Goal: Task Accomplishment & Management: Manage account settings

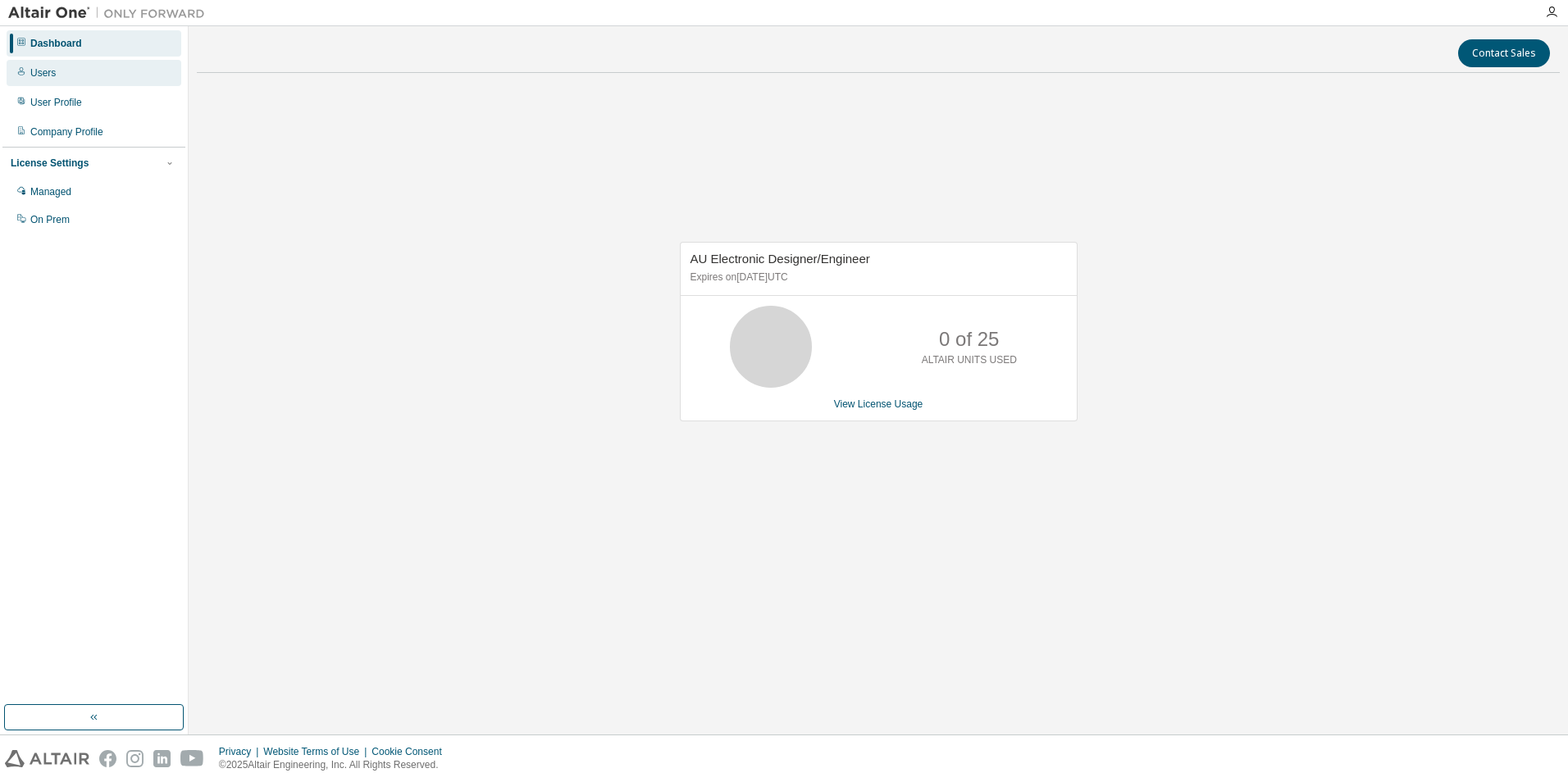
click at [46, 67] on div "Users" at bounding box center [43, 73] width 25 height 13
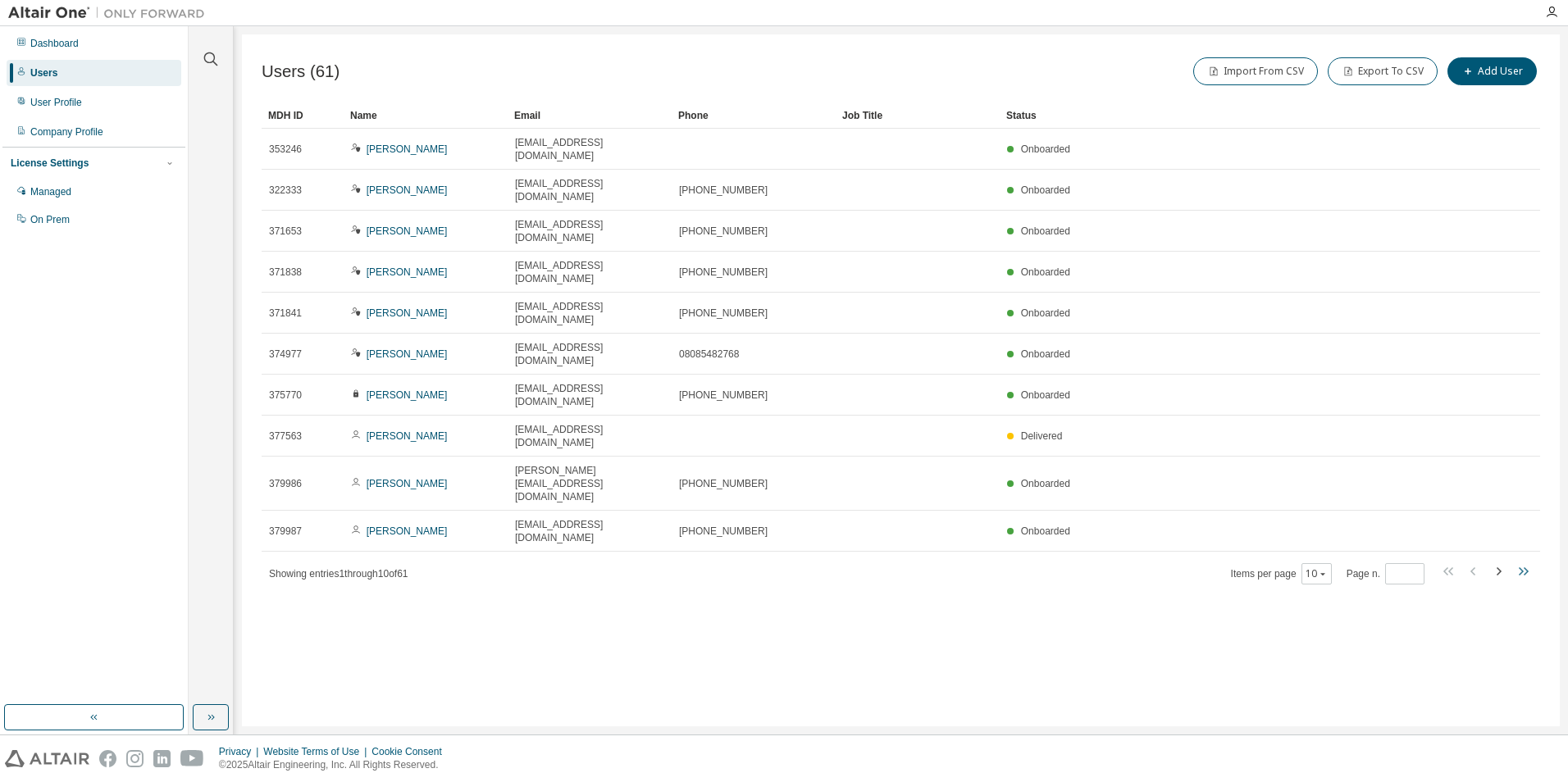
click at [1526, 562] on icon "button" at bounding box center [1523, 572] width 20 height 20
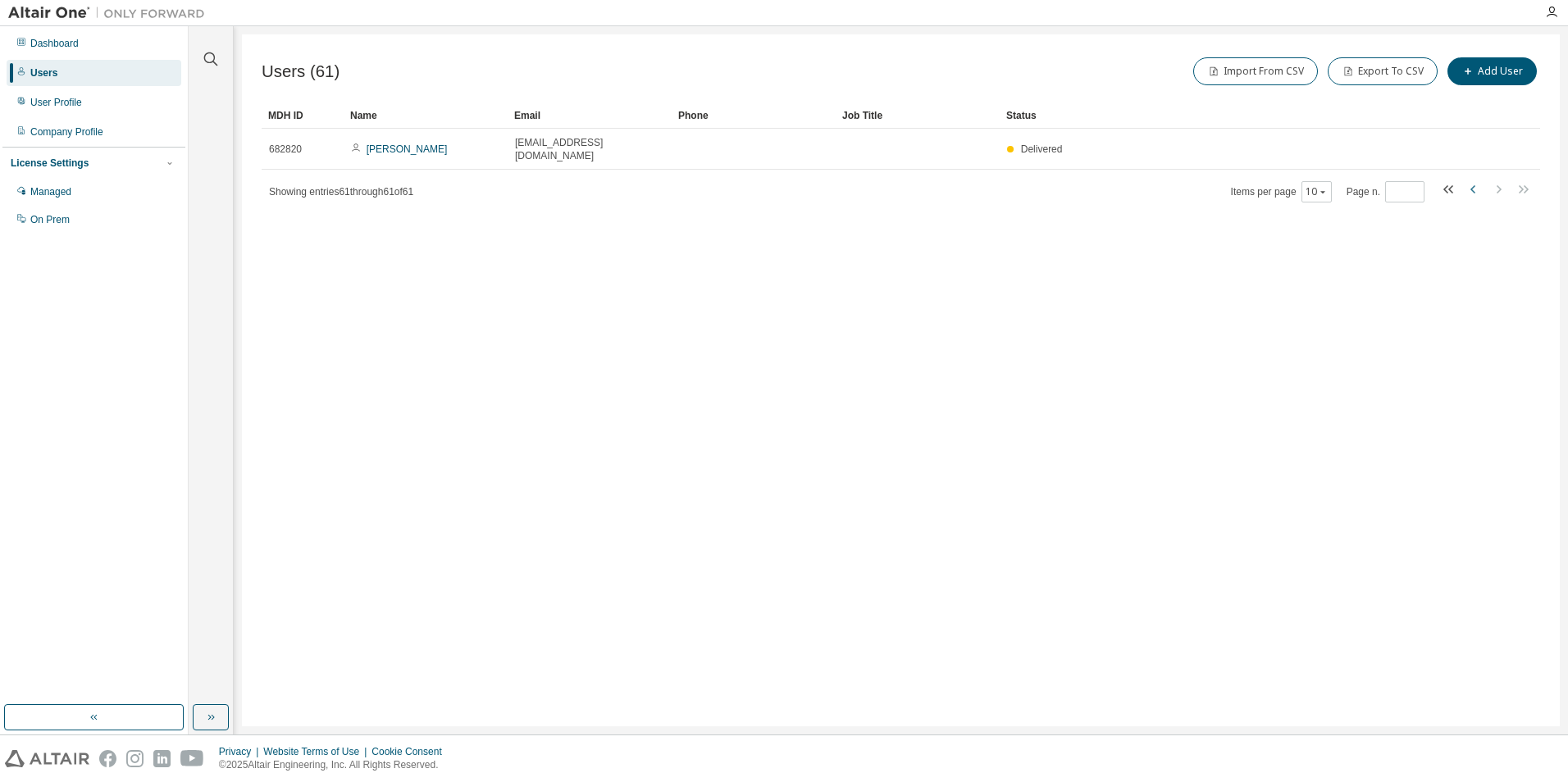
click at [1475, 180] on icon "button" at bounding box center [1474, 190] width 20 height 20
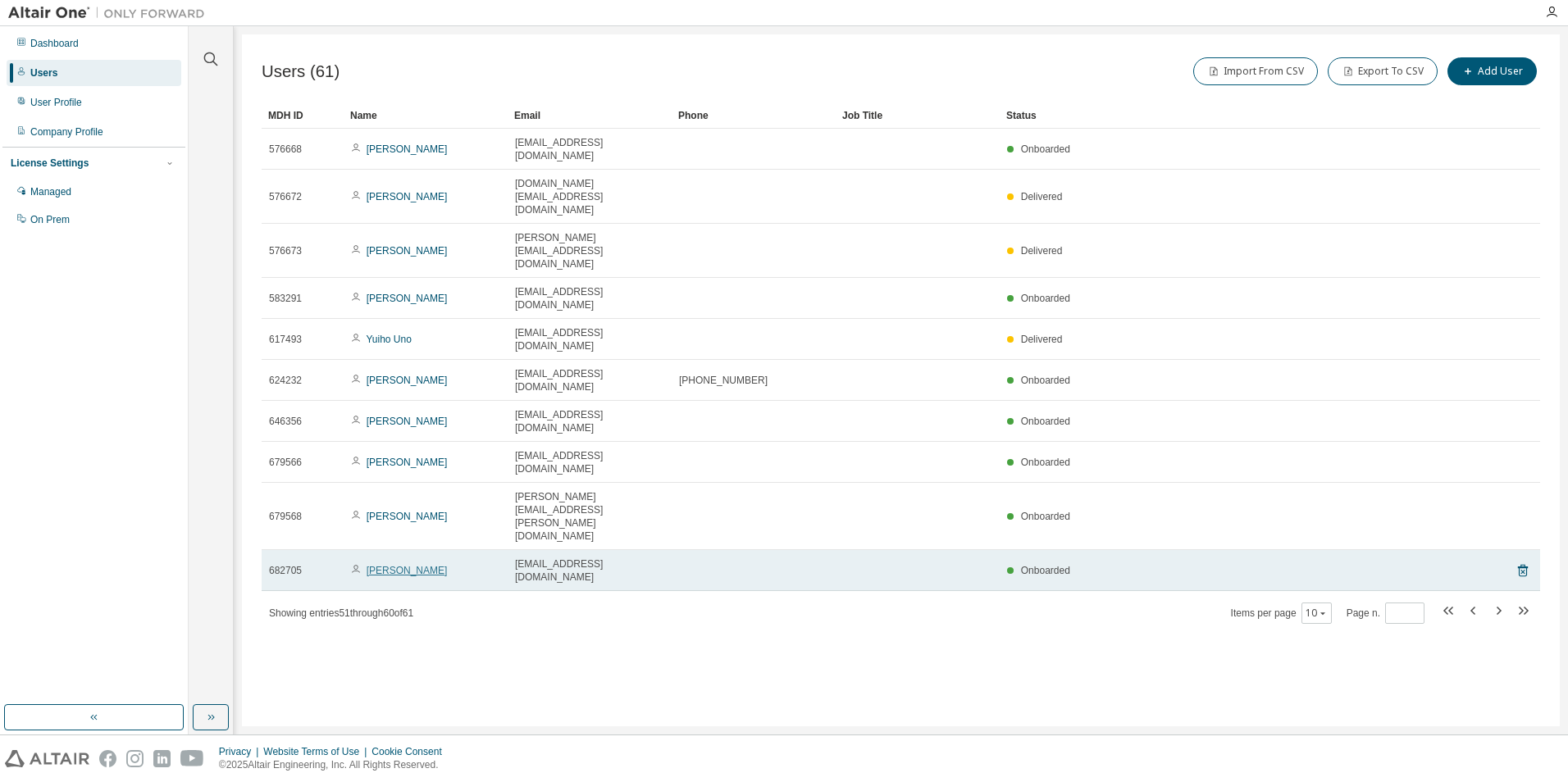
click at [389, 564] on link "[PERSON_NAME]" at bounding box center [407, 570] width 81 height 12
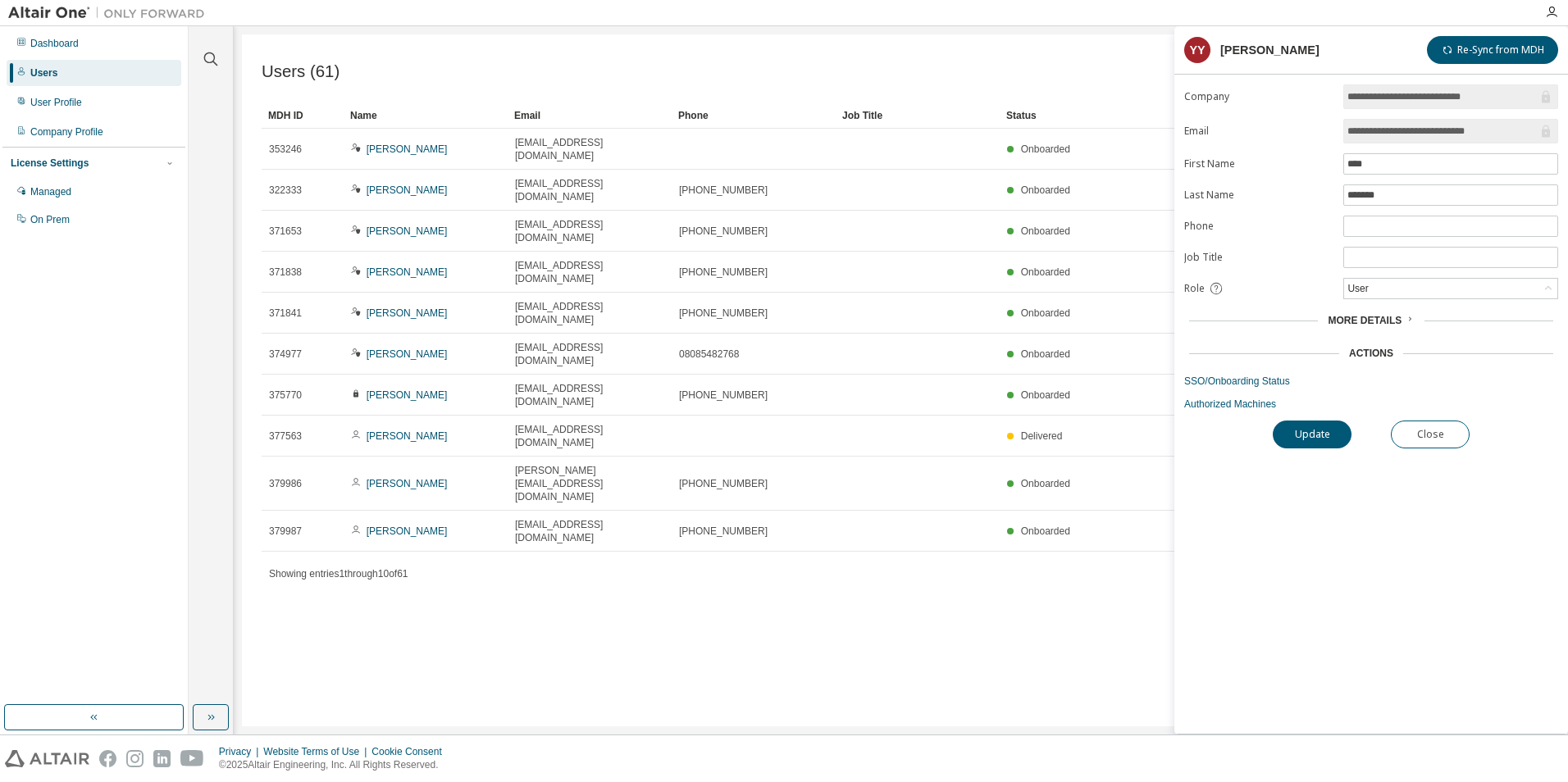
click at [1396, 327] on div "More Details" at bounding box center [1371, 321] width 374 height 23
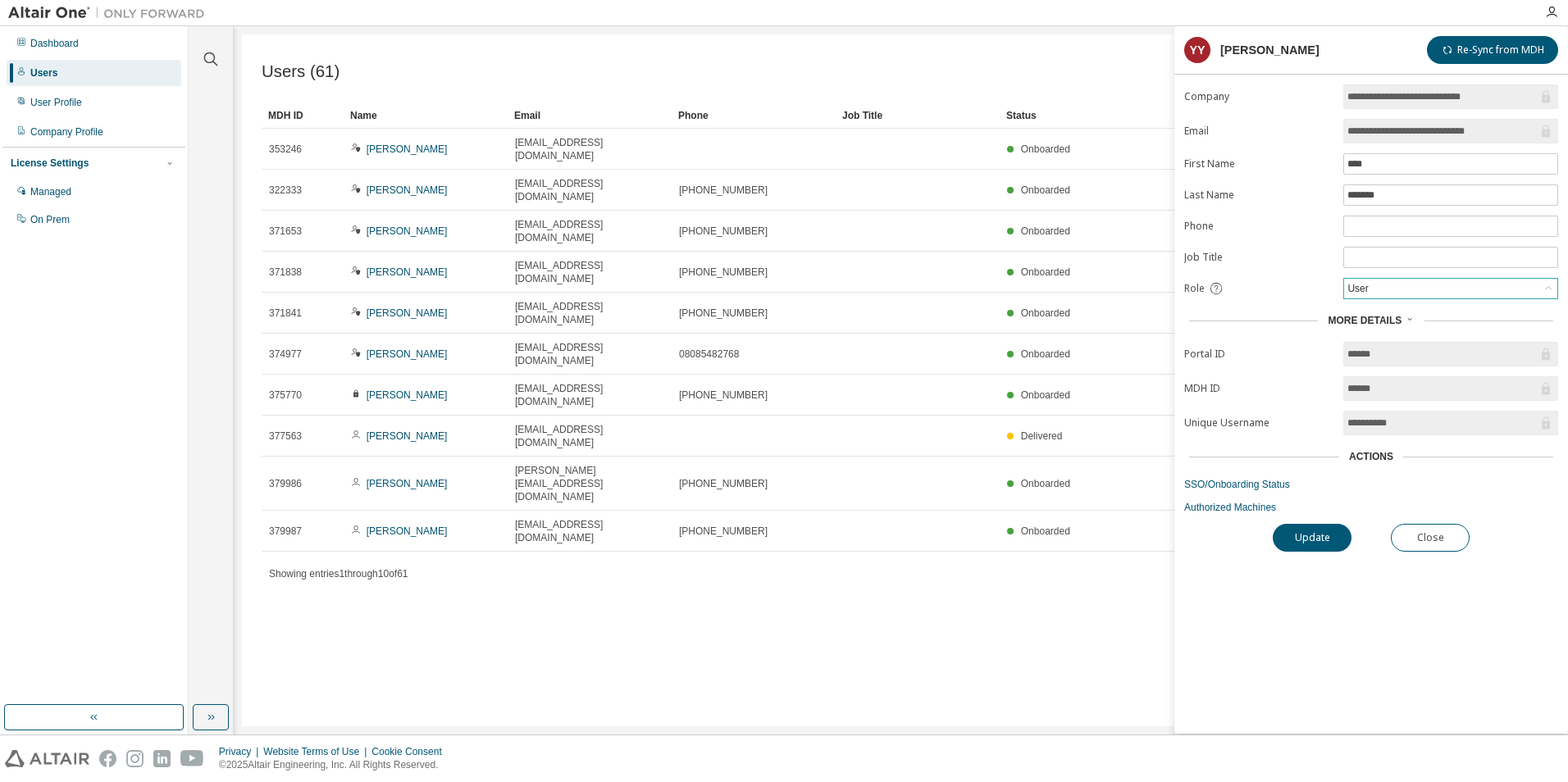
click at [1406, 285] on div "User" at bounding box center [1450, 289] width 213 height 20
drag, startPoint x: 831, startPoint y: 582, endPoint x: 831, endPoint y: 567, distance: 15.0
click at [831, 575] on div "Users (61) Import From CSV Export To CSV Add User Clear Load Save Save As Field…" at bounding box center [901, 380] width 1318 height 692
click at [708, 517] on div "Users (61) Import From CSV Export To CSV Add User Clear Load Save Save As Field…" at bounding box center [901, 380] width 1318 height 692
click at [1427, 528] on button "Close" at bounding box center [1430, 538] width 79 height 28
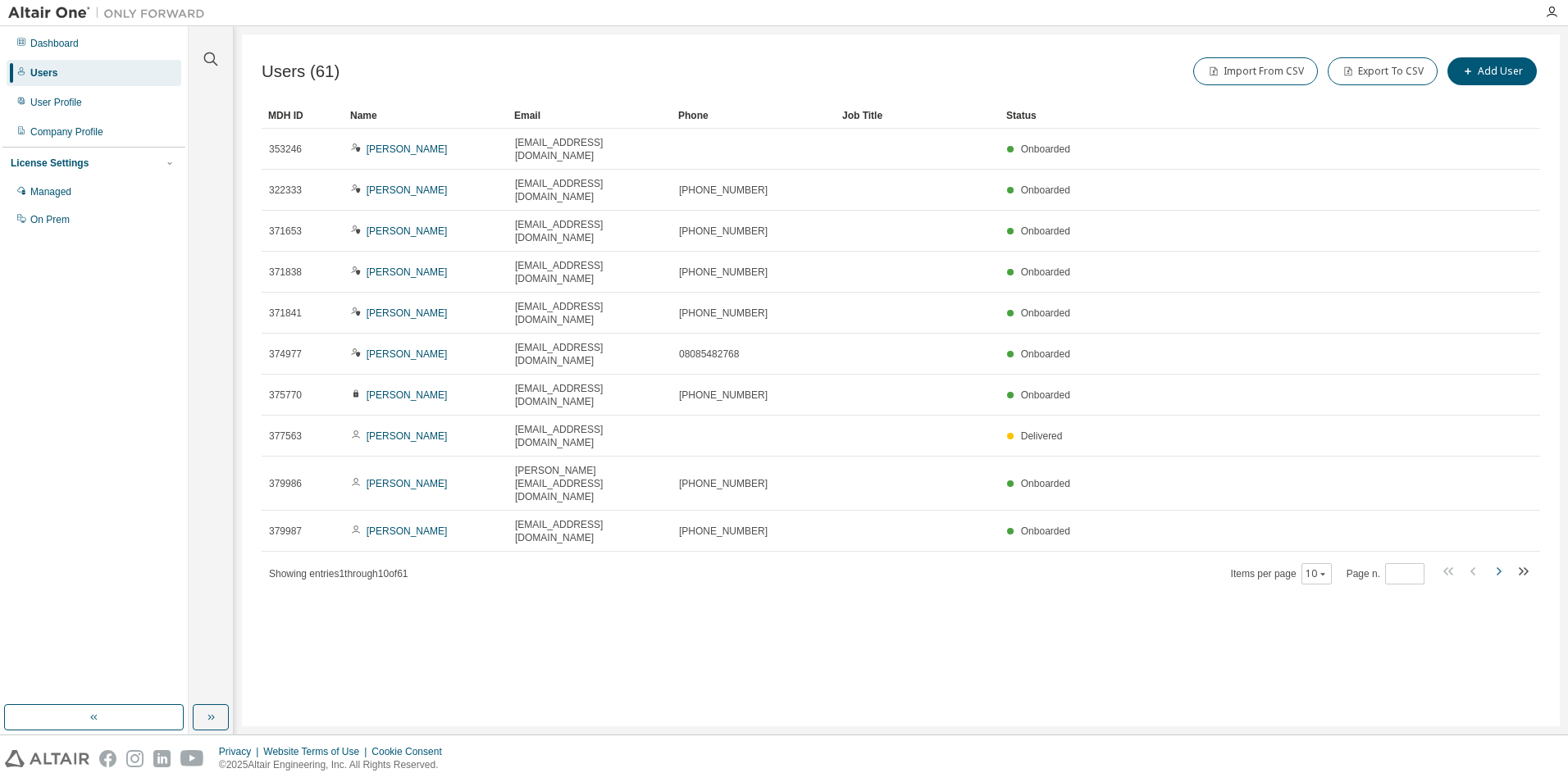
click at [1503, 562] on icon "button" at bounding box center [1498, 572] width 20 height 20
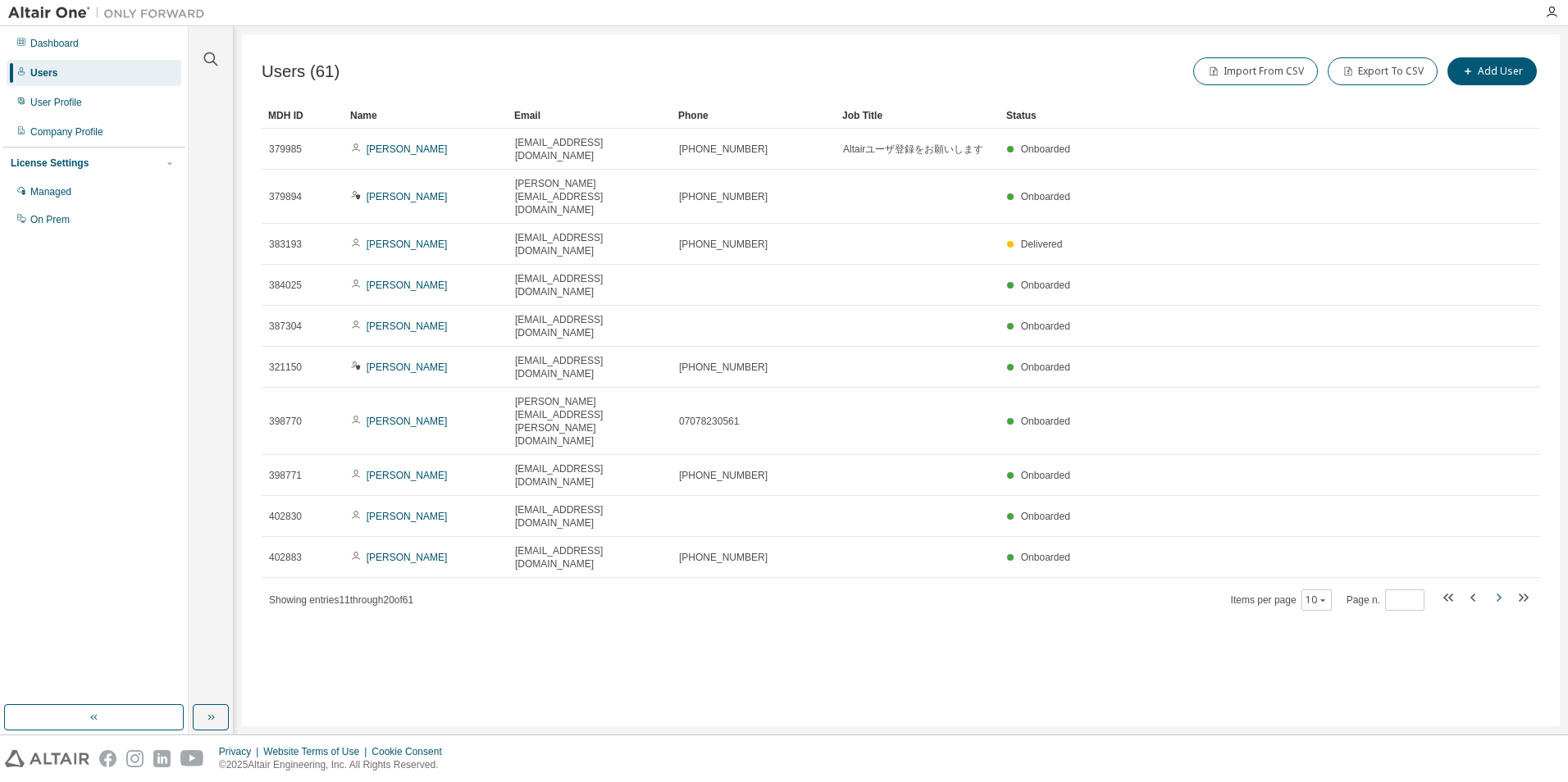
click at [1503, 588] on icon "button" at bounding box center [1498, 598] width 20 height 20
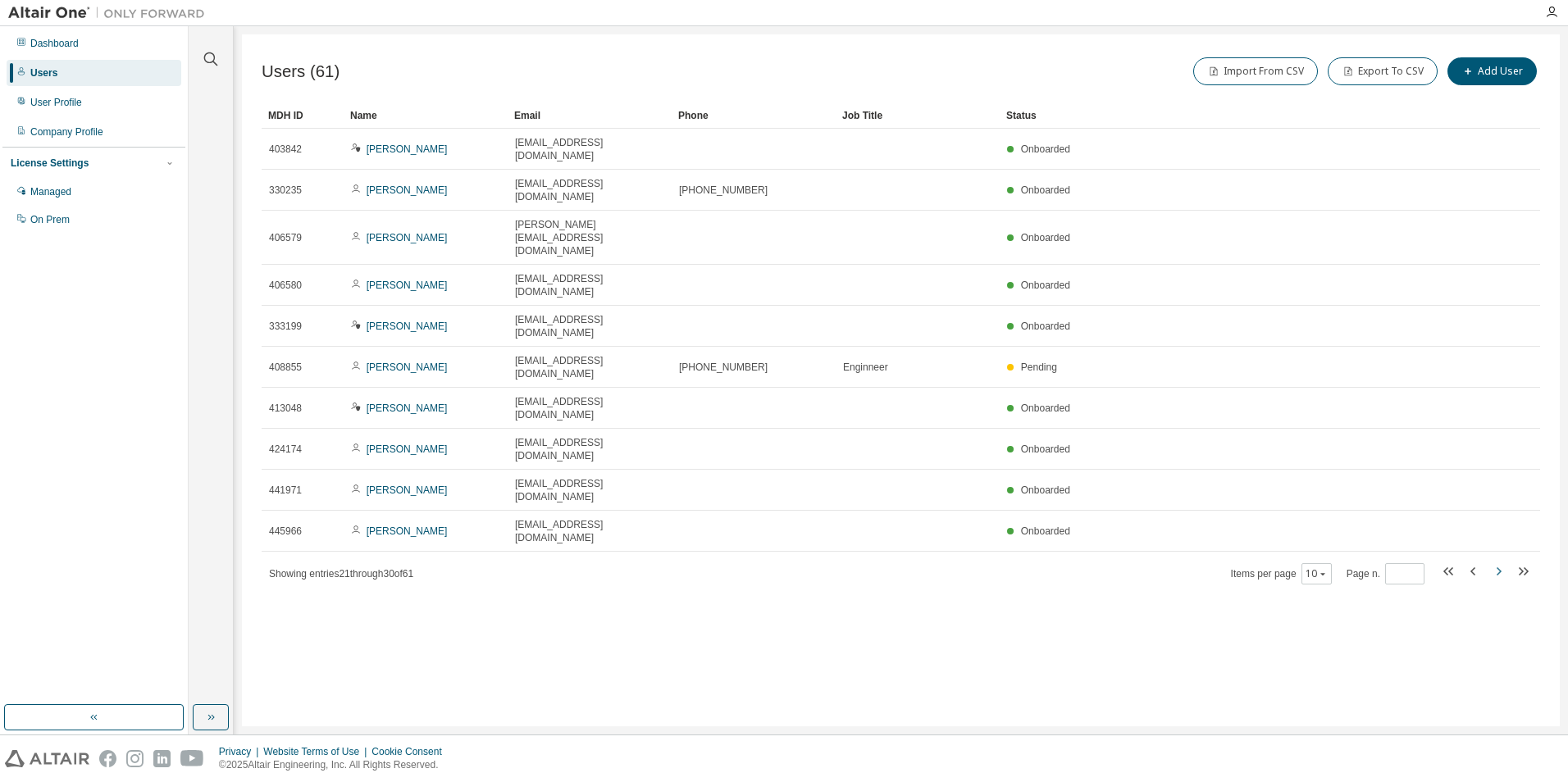
click at [1503, 562] on icon "button" at bounding box center [1498, 572] width 20 height 20
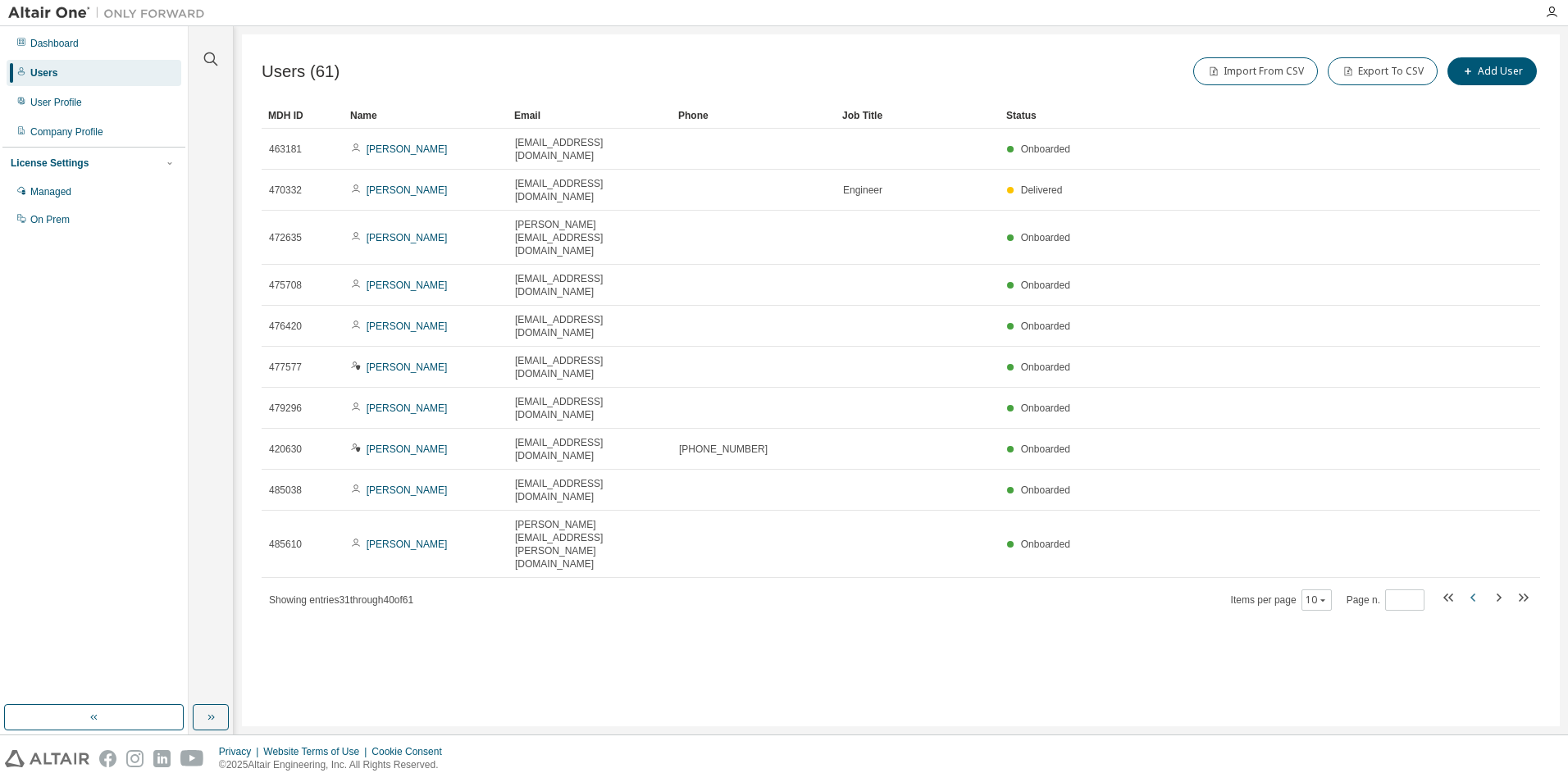
click at [1474, 588] on icon "button" at bounding box center [1474, 598] width 20 height 20
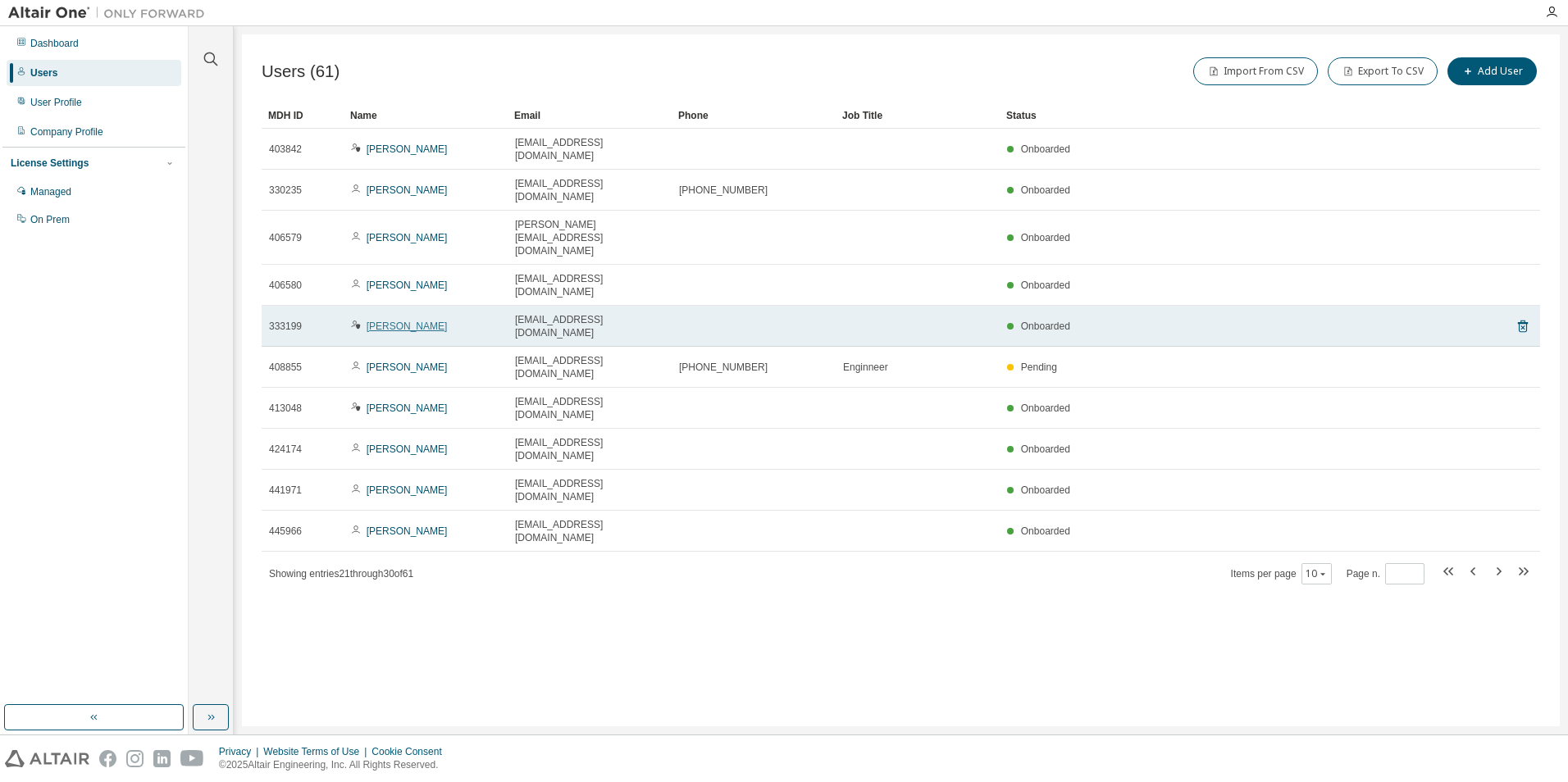
click at [414, 321] on link "[PERSON_NAME]" at bounding box center [407, 326] width 81 height 12
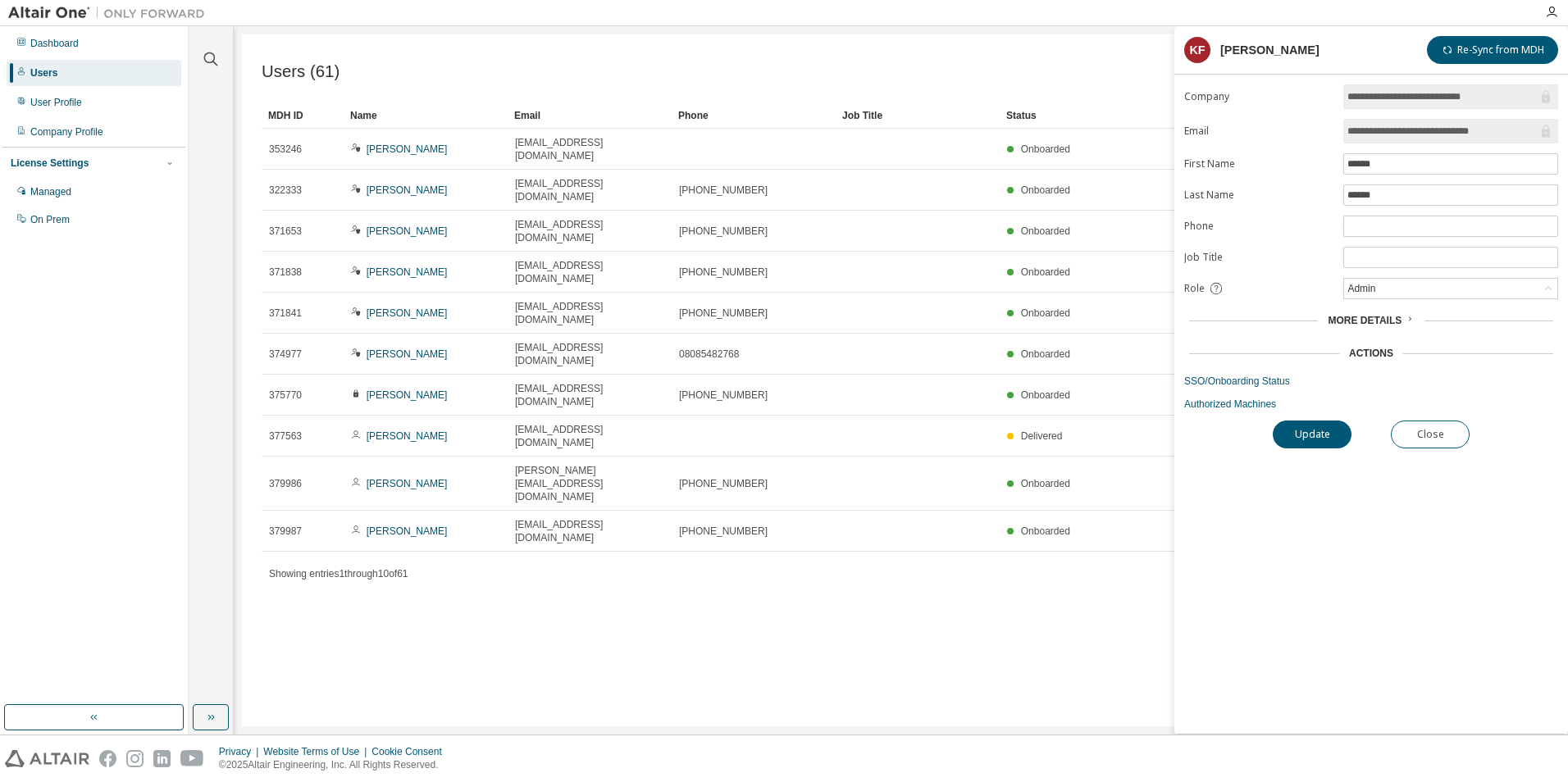
click at [1392, 322] on span "More Details" at bounding box center [1364, 320] width 74 height 12
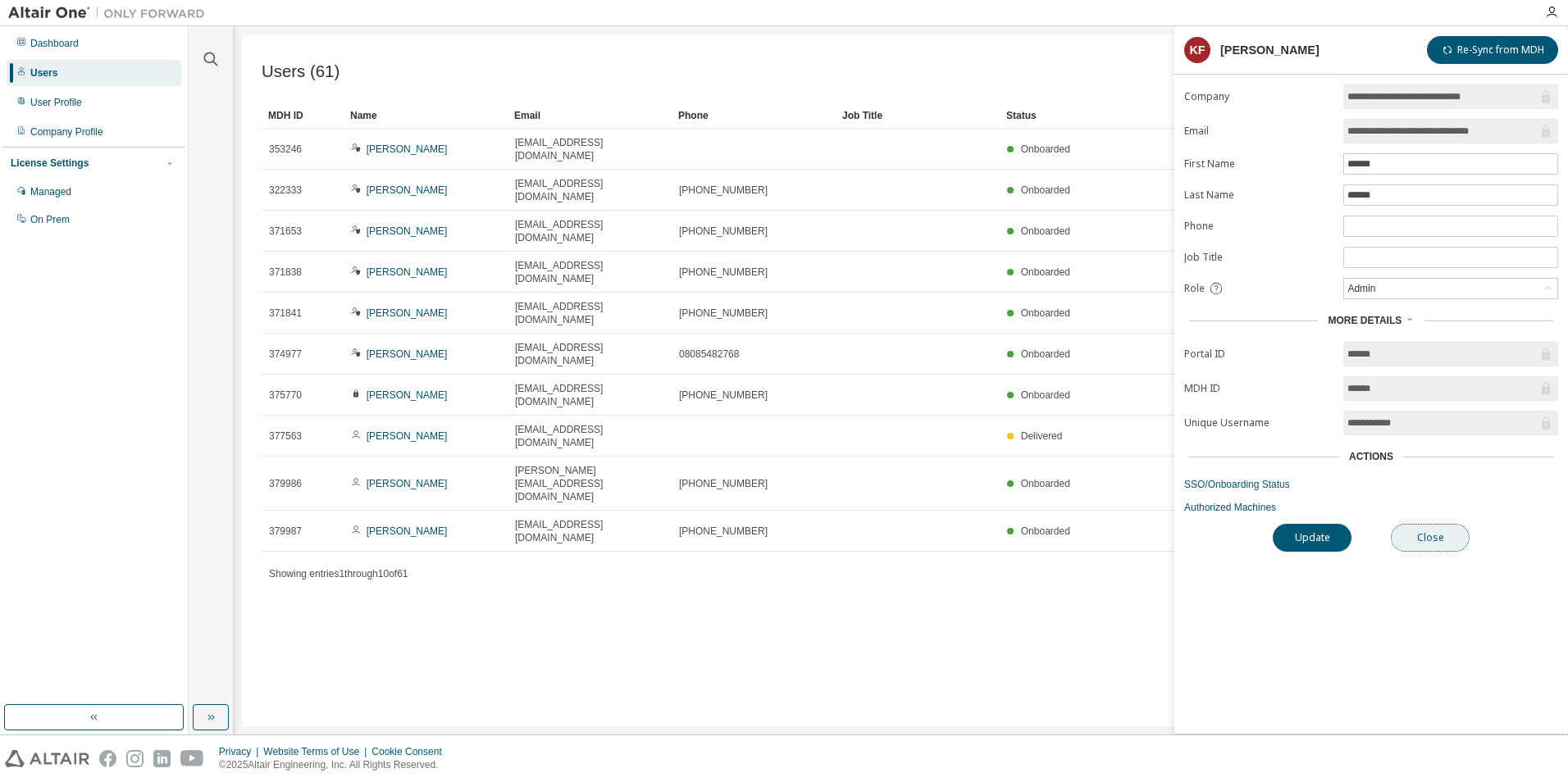
click at [1429, 529] on button "Close" at bounding box center [1430, 538] width 79 height 28
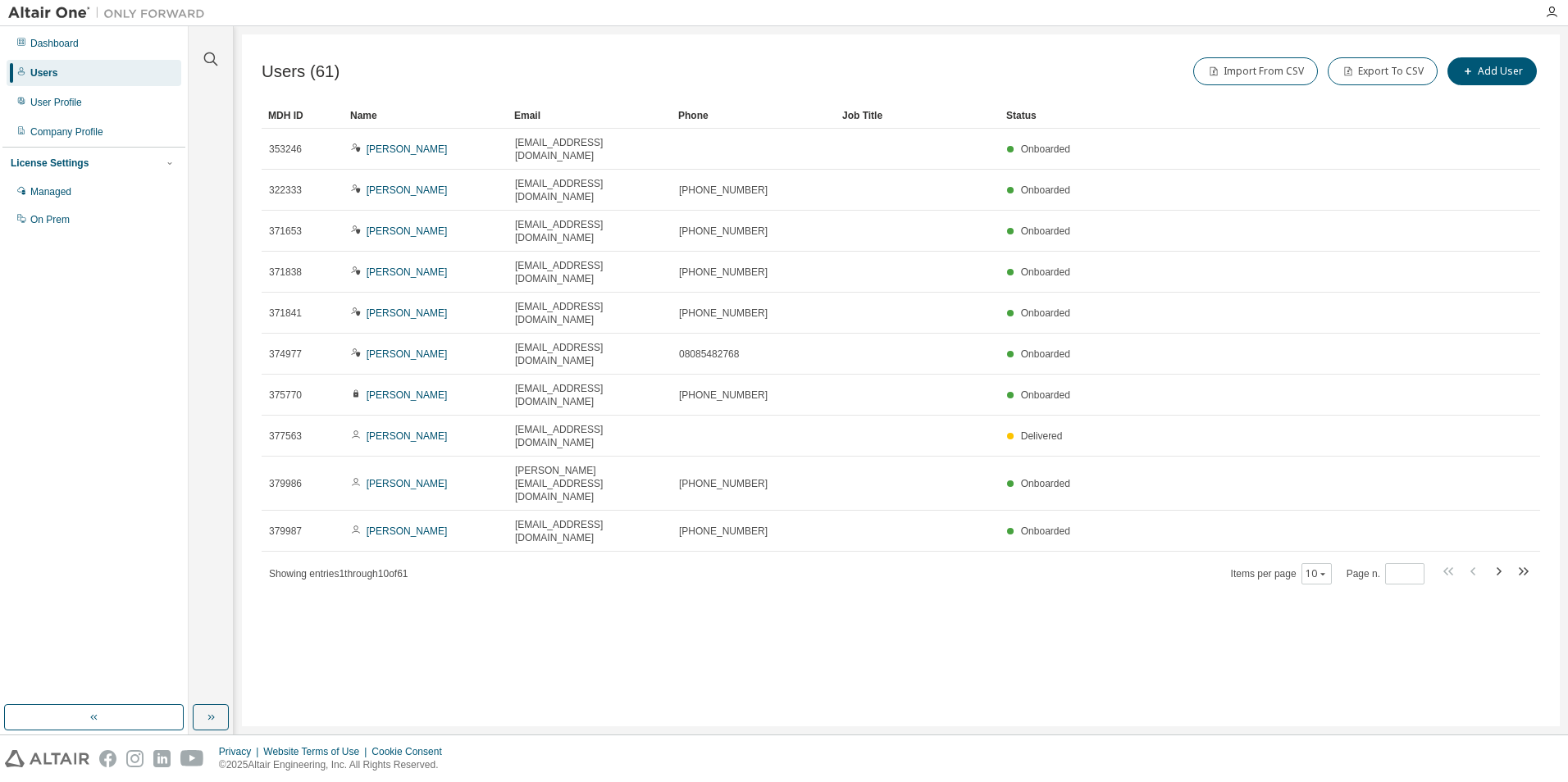
click at [885, 521] on div "Users (61) Import From CSV Export To CSV Add User Clear Load Save Save As Field…" at bounding box center [901, 380] width 1318 height 692
click at [1519, 562] on icon "button" at bounding box center [1523, 572] width 20 height 20
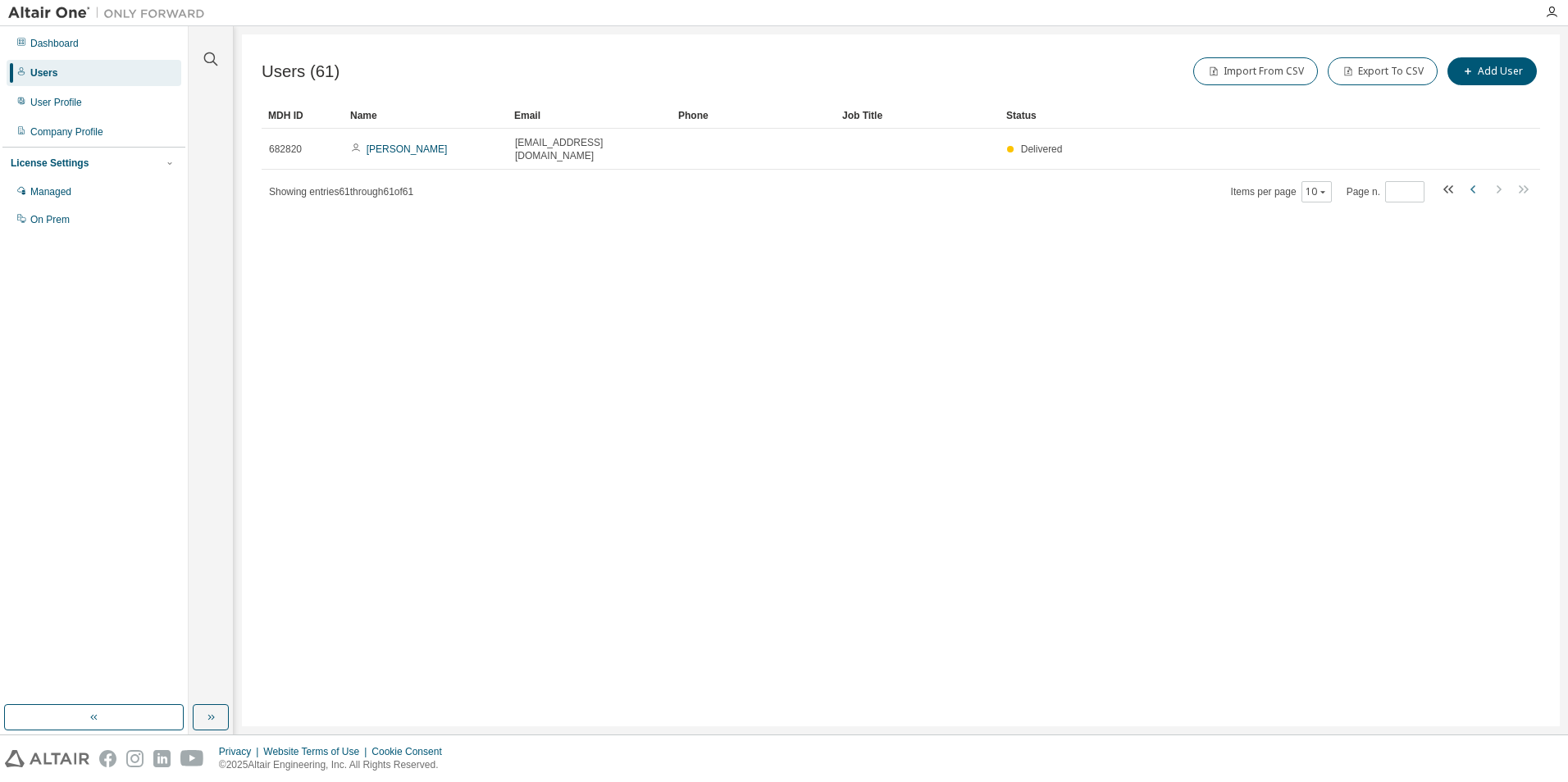
click at [1474, 180] on icon "button" at bounding box center [1474, 190] width 20 height 20
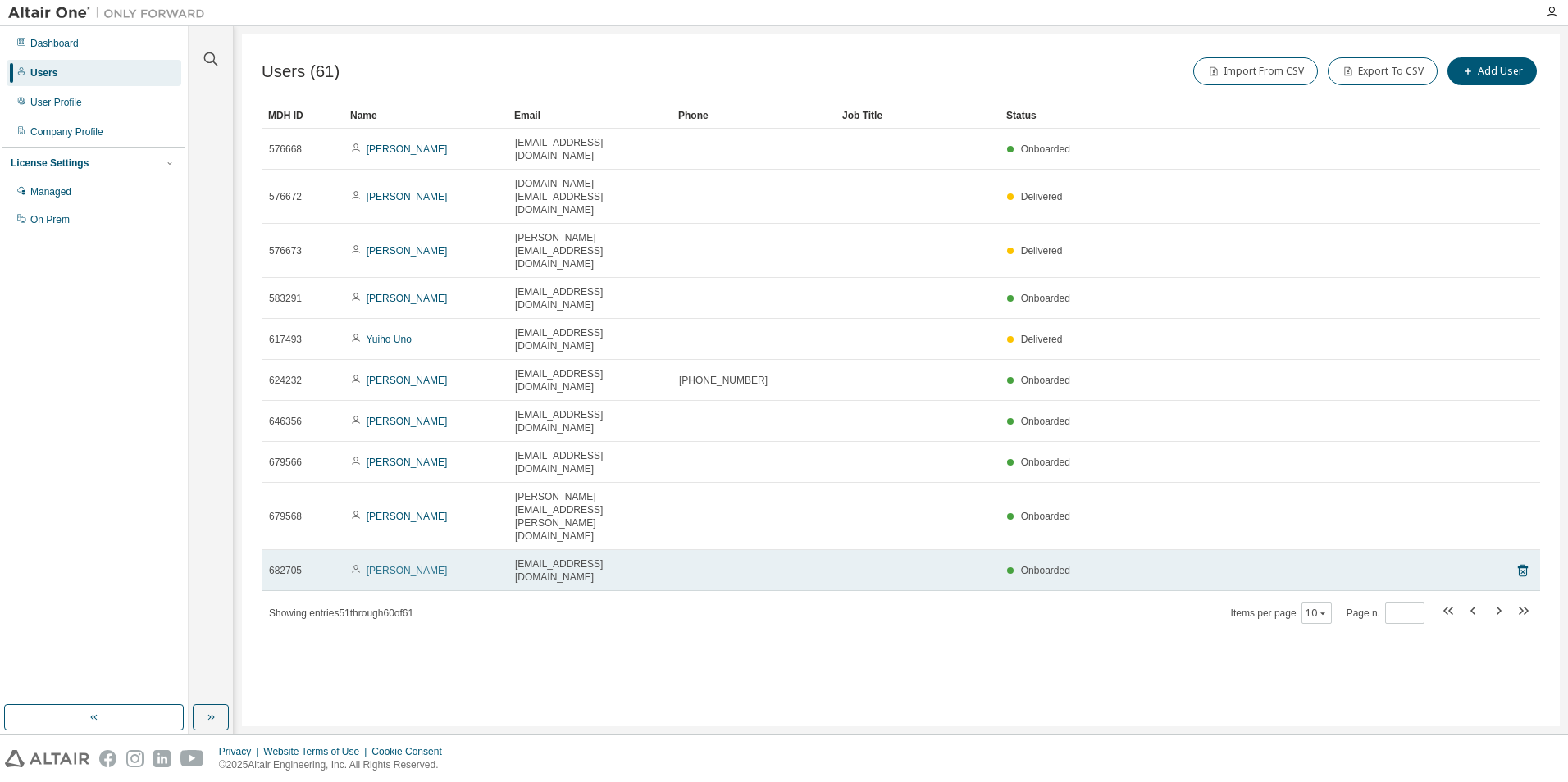
click at [410, 564] on link "[PERSON_NAME]" at bounding box center [407, 570] width 81 height 12
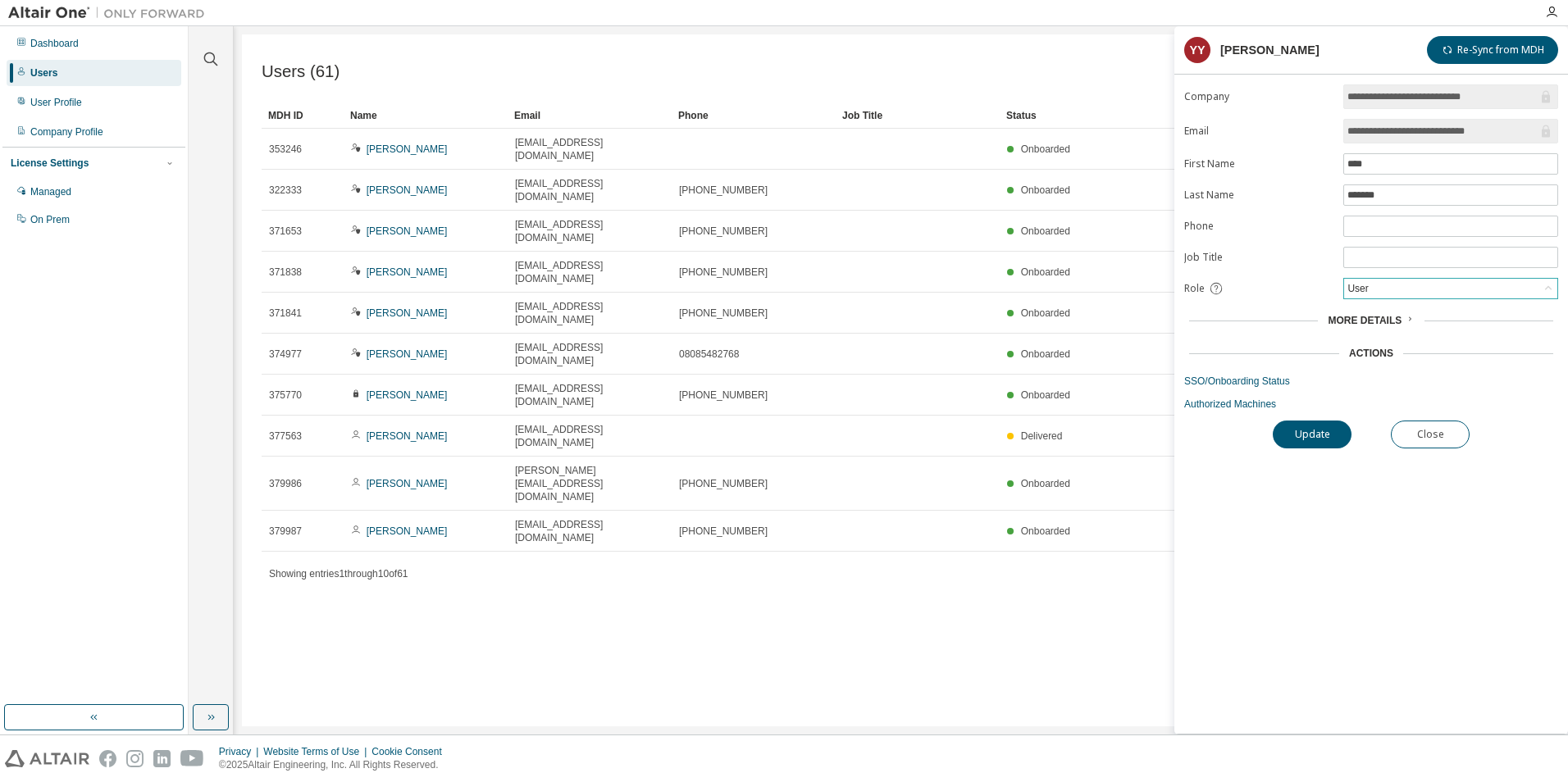
click at [1405, 293] on div "User" at bounding box center [1450, 289] width 213 height 20
click at [1400, 305] on li "Admin" at bounding box center [1449, 310] width 209 height 22
click at [1325, 433] on button "Update" at bounding box center [1312, 434] width 79 height 28
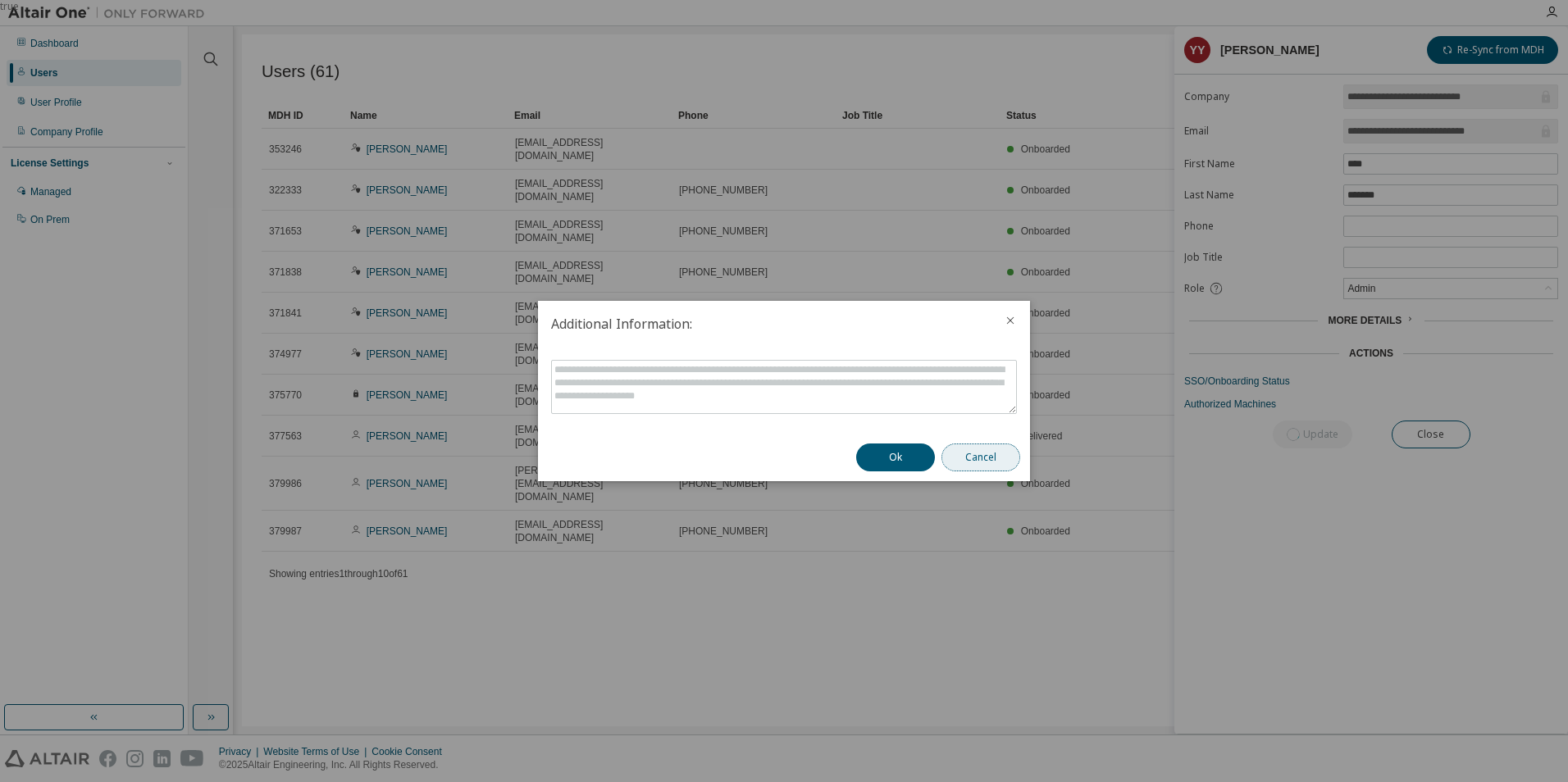
click at [967, 457] on button "Cancel" at bounding box center [981, 457] width 79 height 28
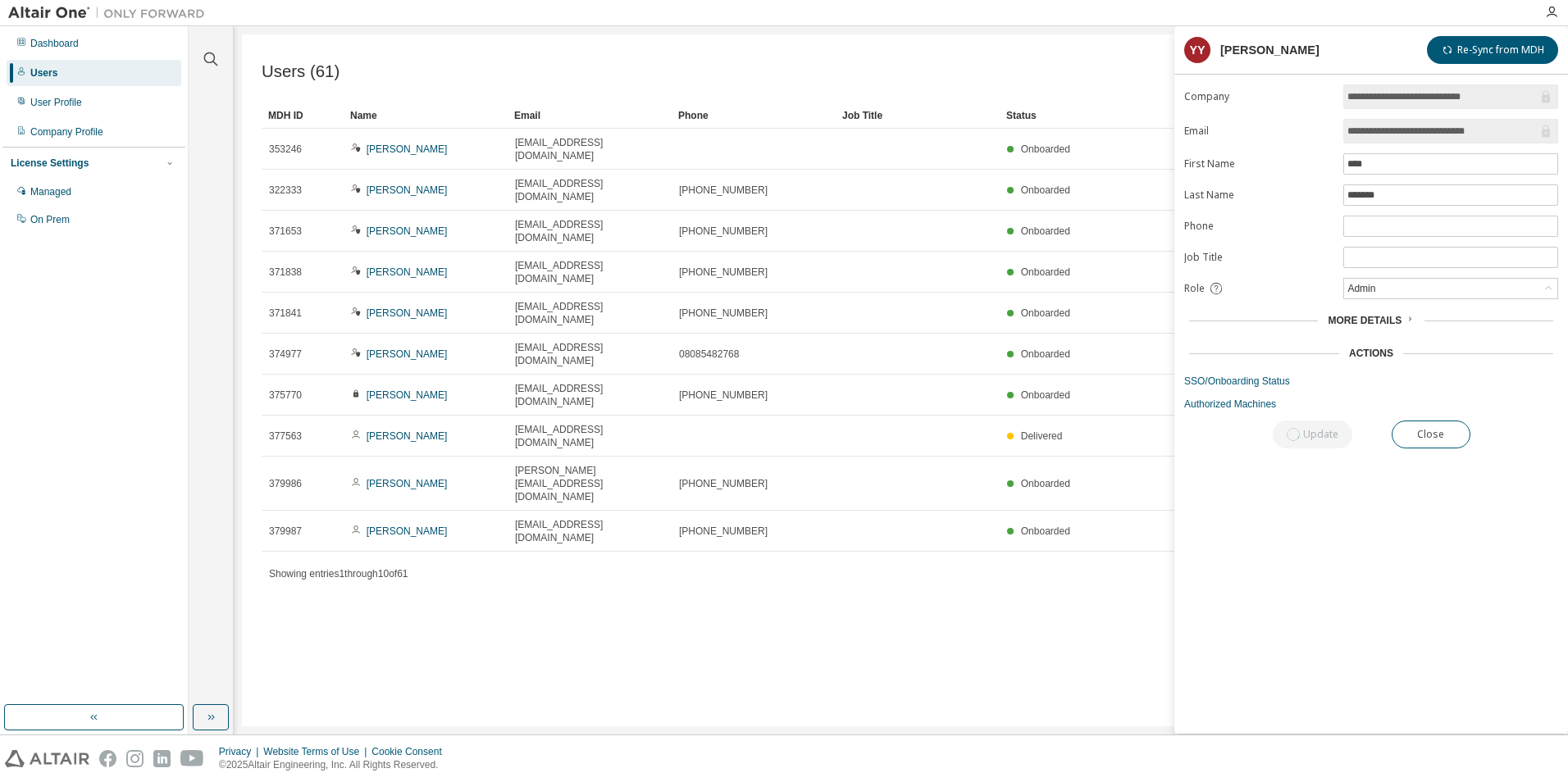
drag, startPoint x: 947, startPoint y: 544, endPoint x: 864, endPoint y: 519, distance: 86.7
click at [946, 544] on div "Users (61) Import From CSV Export To CSV Add User Clear Load Save Save As Field…" at bounding box center [901, 380] width 1318 height 692
click at [1429, 428] on button "Close" at bounding box center [1430, 434] width 79 height 28
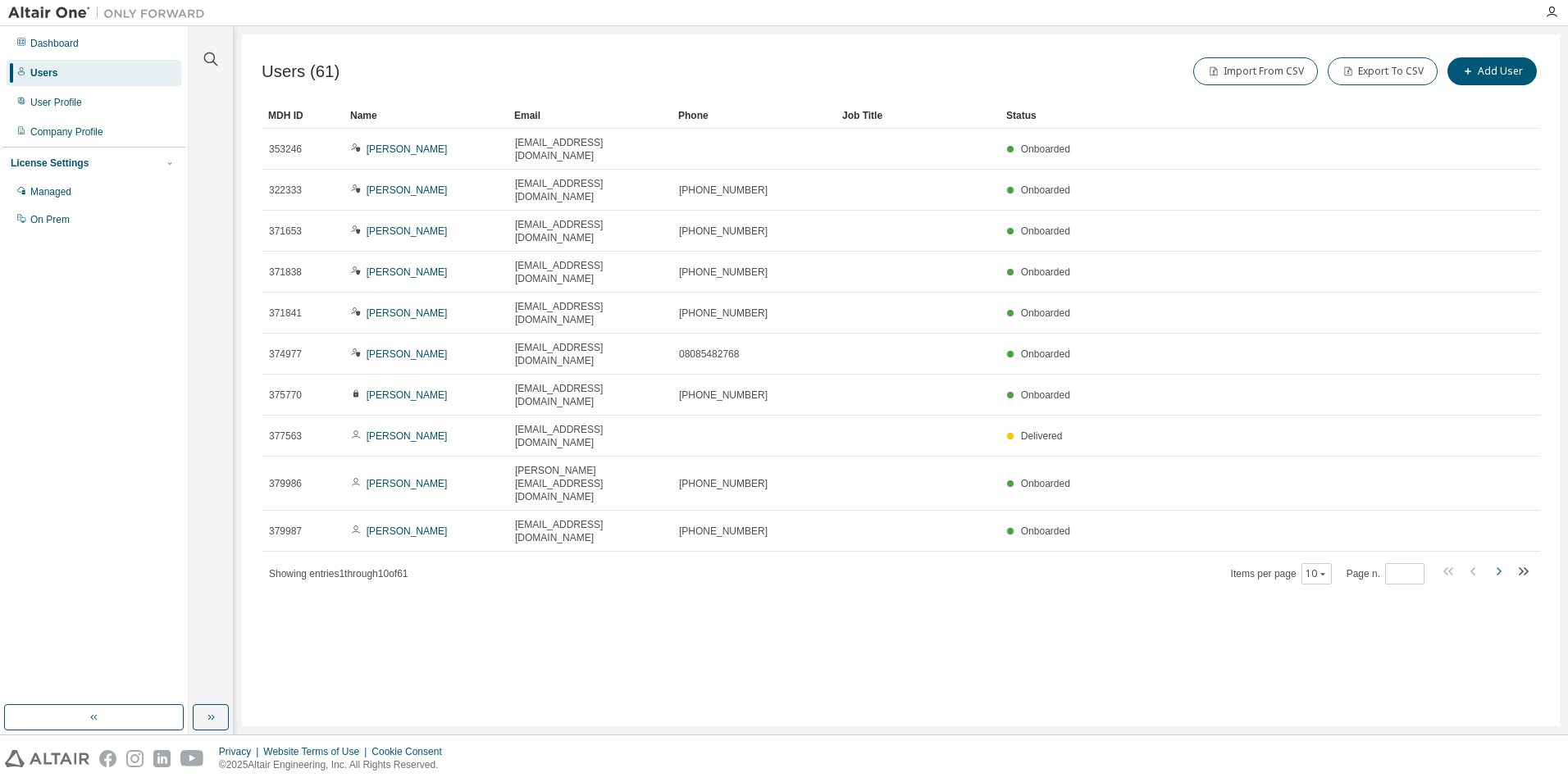
click at [1502, 562] on icon "button" at bounding box center [1498, 572] width 20 height 20
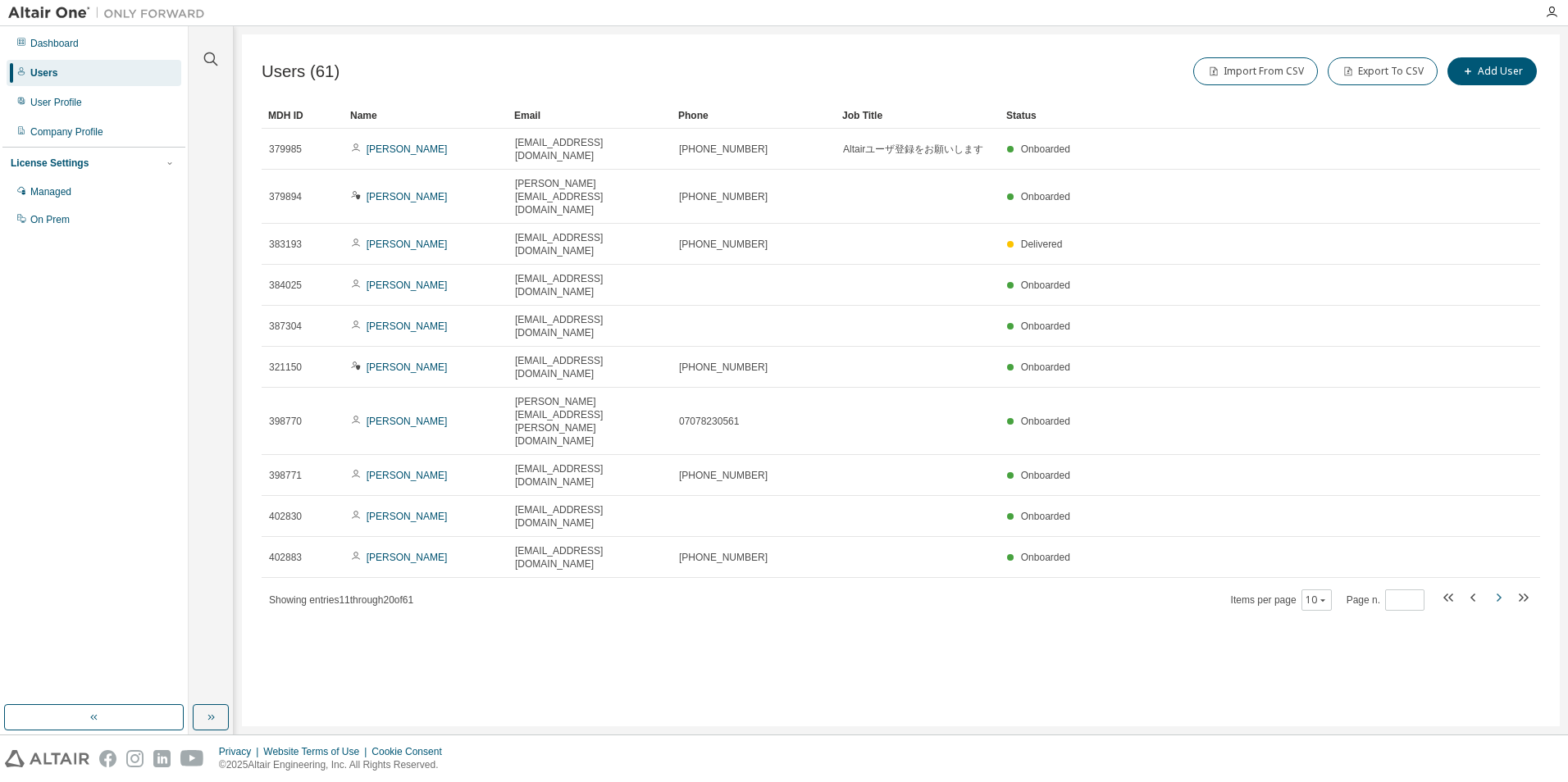
click at [1502, 588] on icon "button" at bounding box center [1498, 598] width 20 height 20
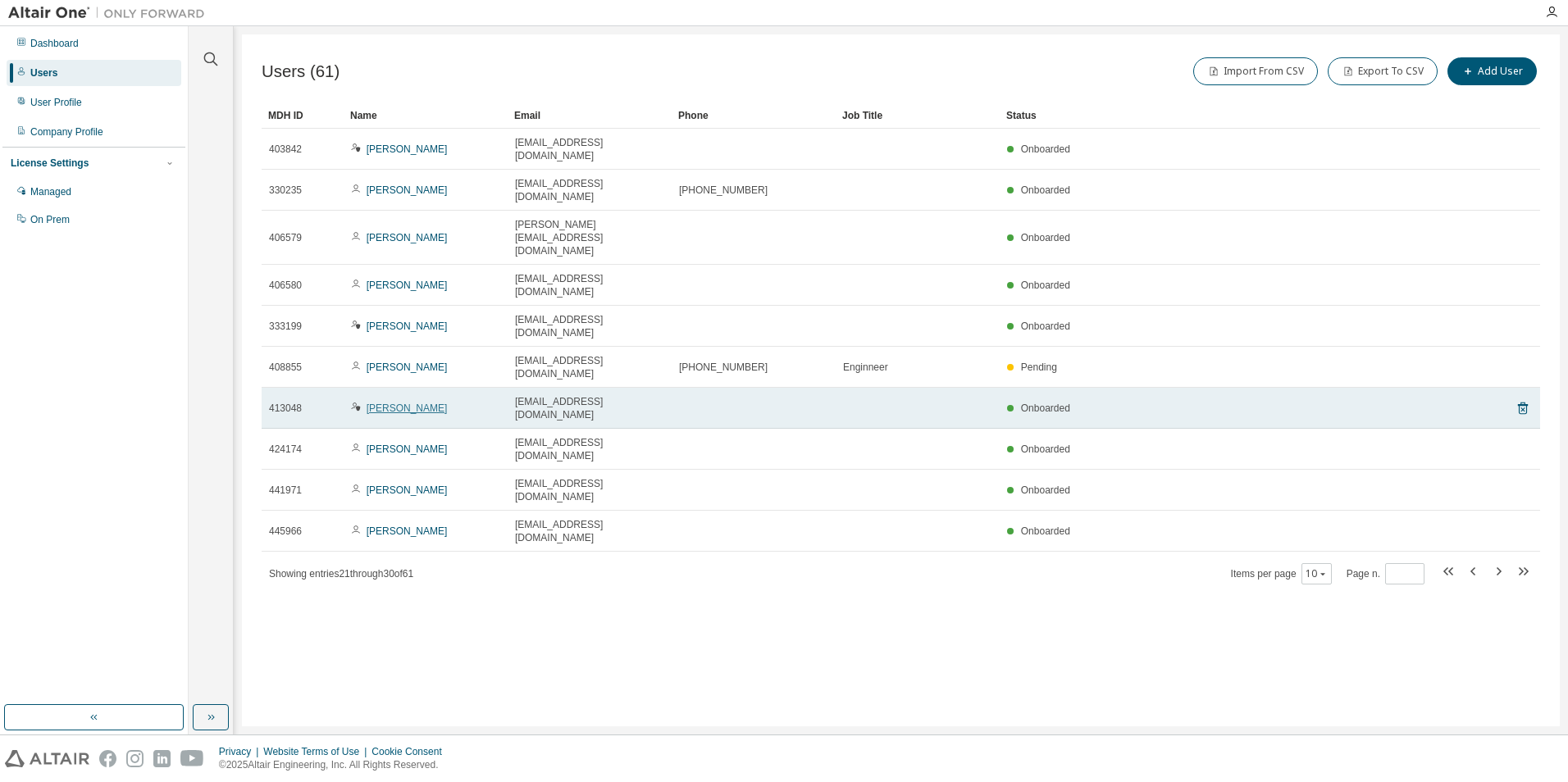
click at [406, 403] on link "[PERSON_NAME]" at bounding box center [407, 408] width 81 height 12
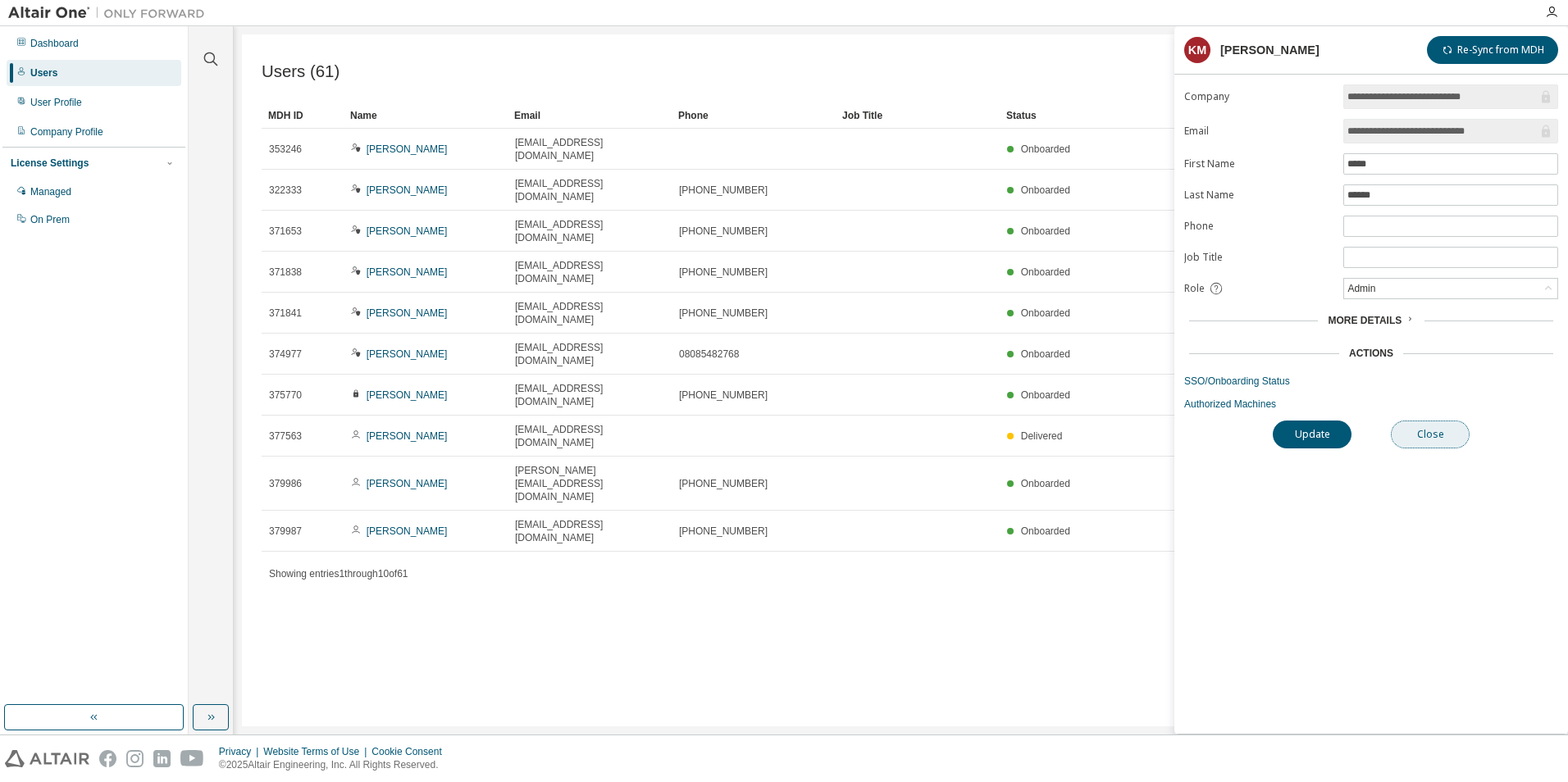
click at [1412, 437] on button "Close" at bounding box center [1430, 434] width 79 height 28
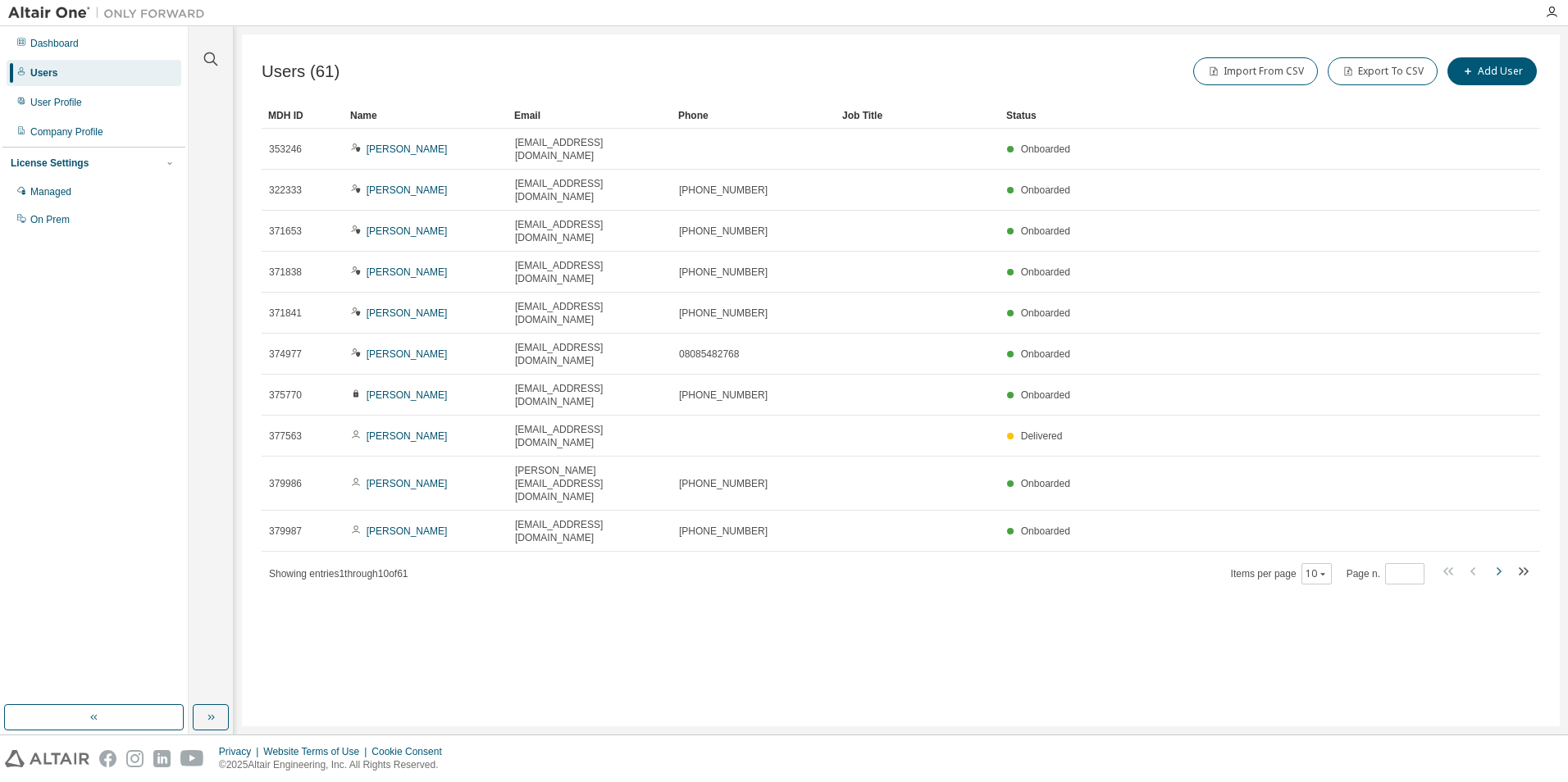
click at [1502, 562] on icon "button" at bounding box center [1498, 572] width 20 height 20
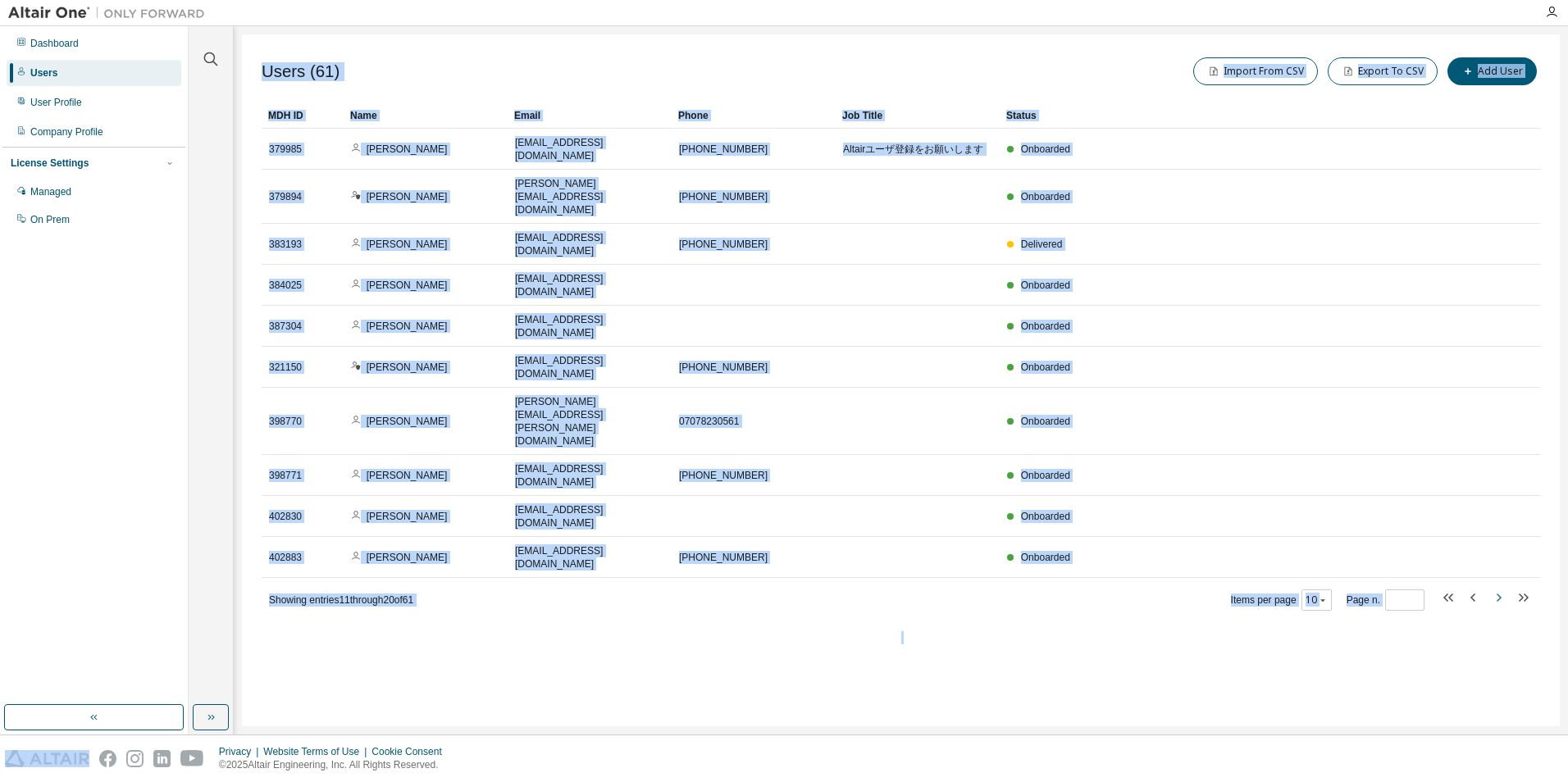
click at [1502, 588] on icon "button" at bounding box center [1498, 598] width 20 height 20
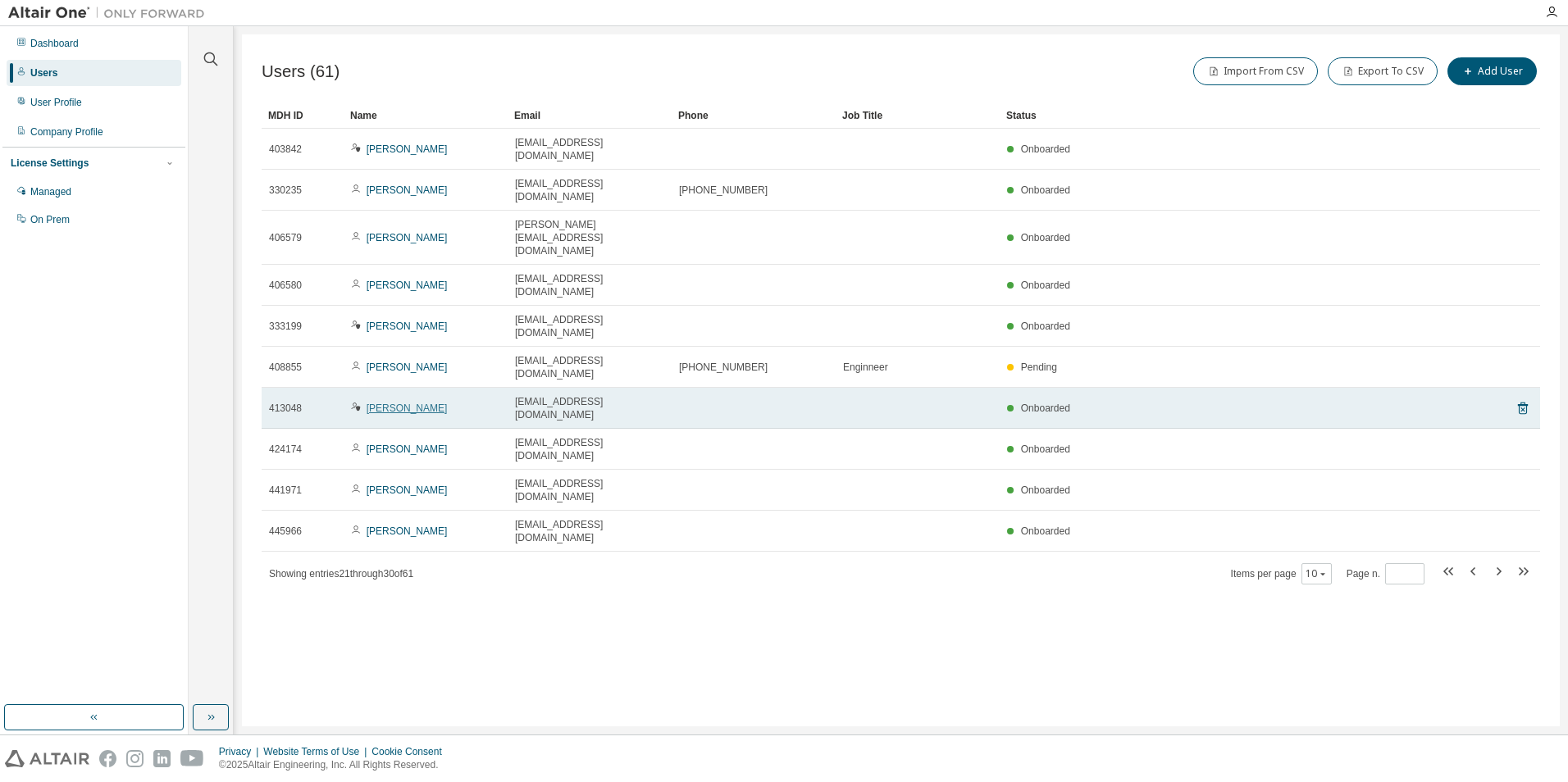
click at [389, 403] on link "[PERSON_NAME]" at bounding box center [407, 408] width 81 height 12
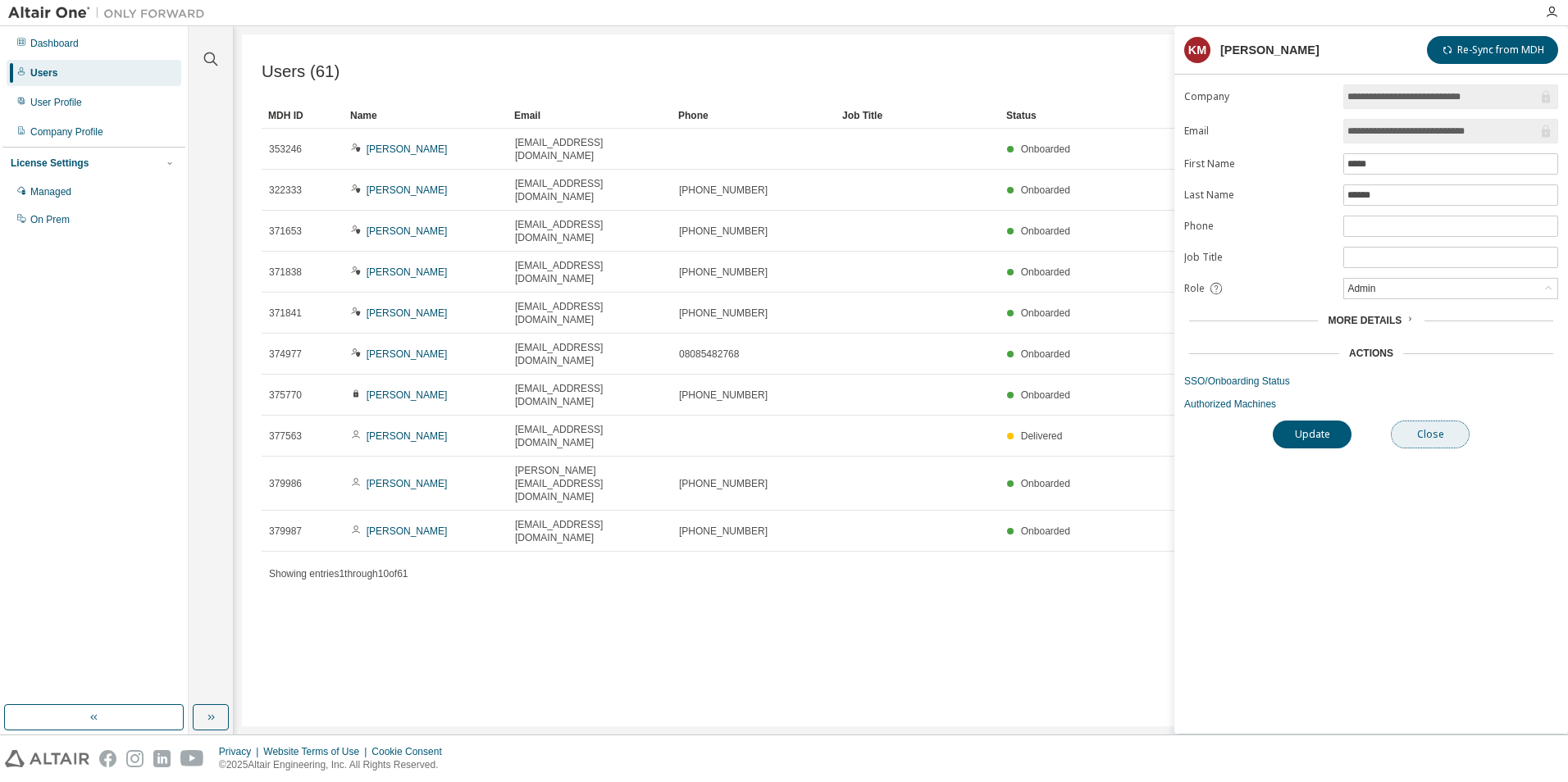
click at [1430, 422] on button "Close" at bounding box center [1430, 434] width 79 height 28
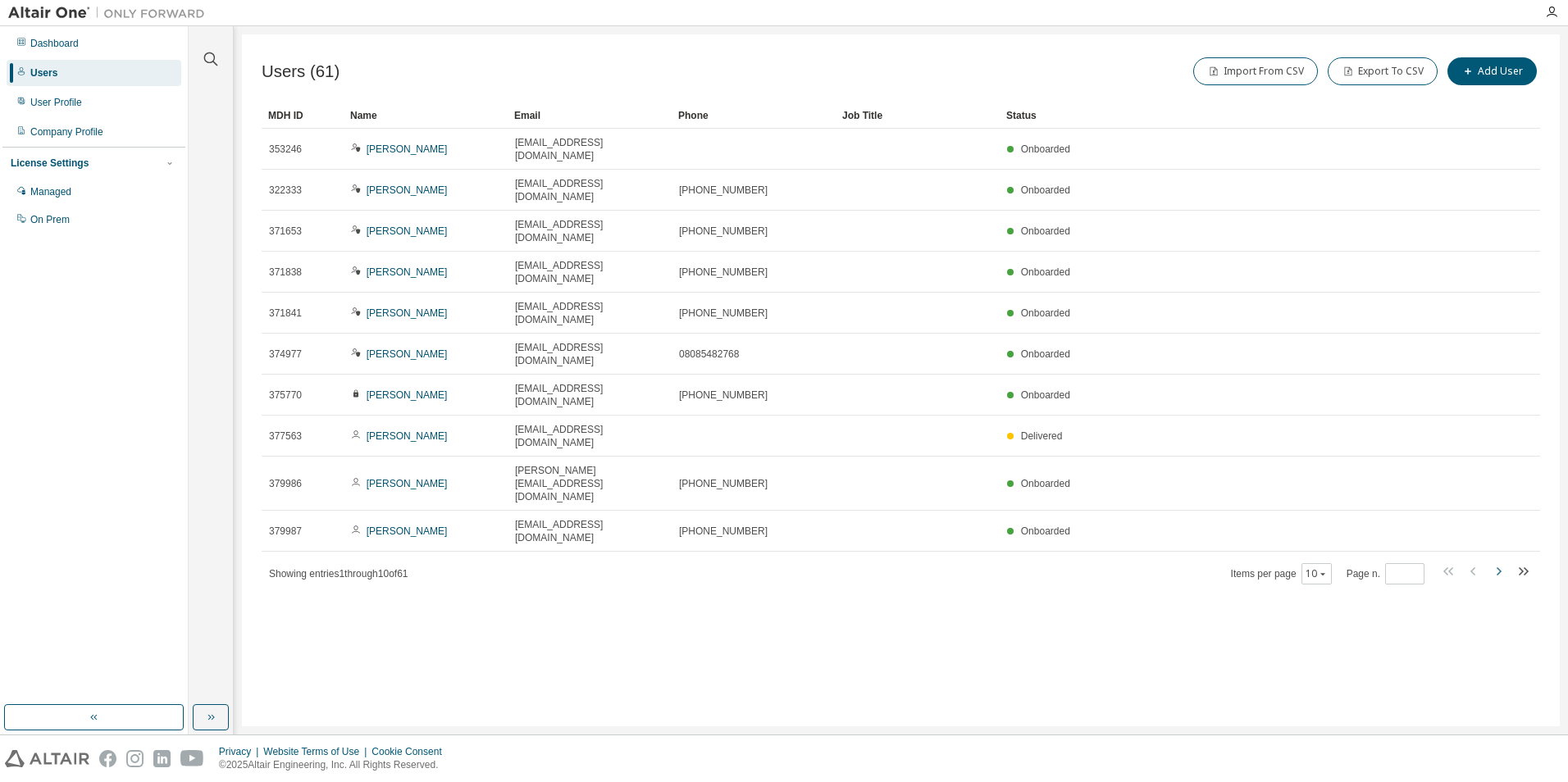
click at [1498, 562] on icon "button" at bounding box center [1498, 572] width 20 height 20
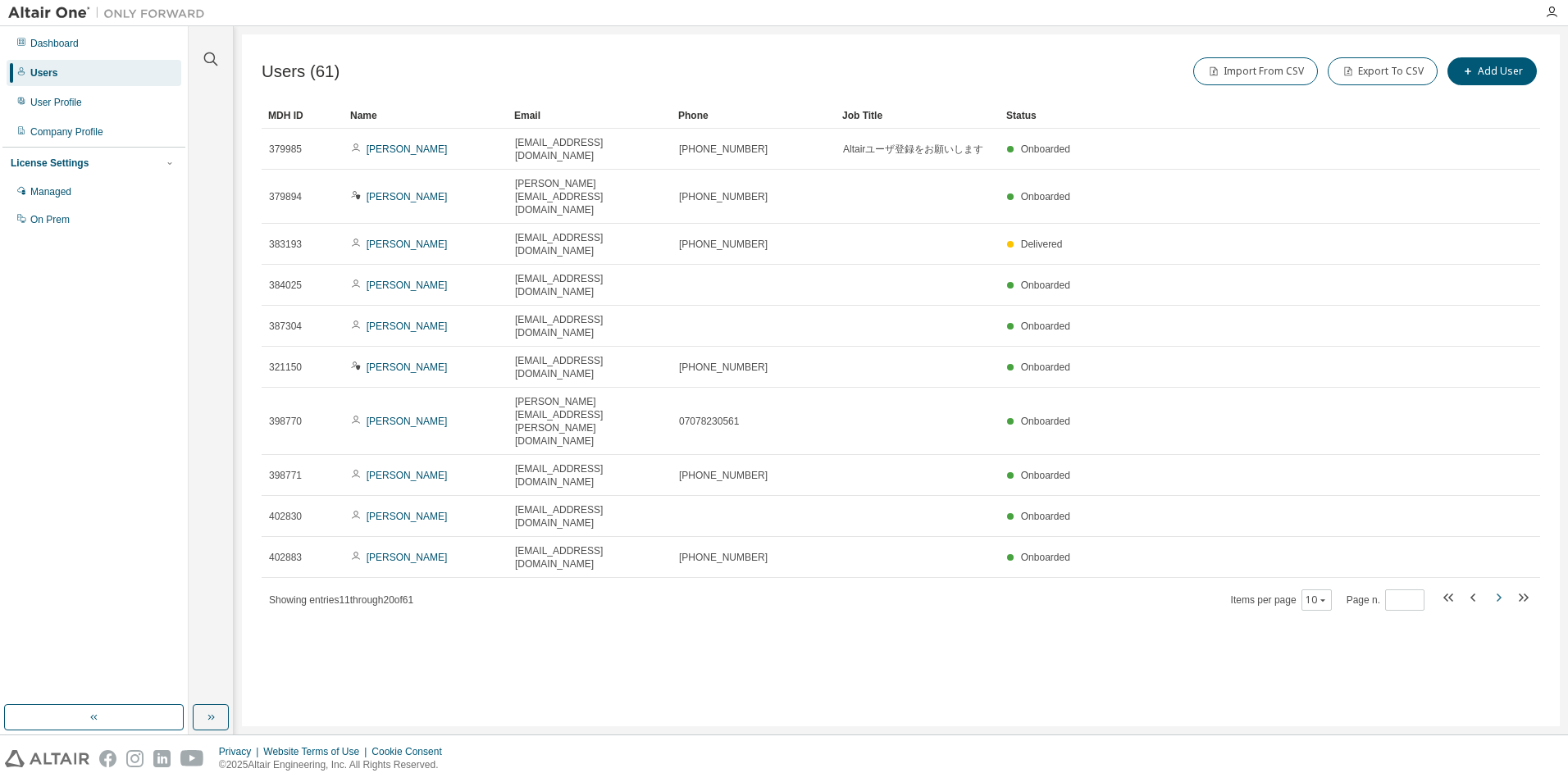
click at [1498, 588] on icon "button" at bounding box center [1498, 598] width 20 height 20
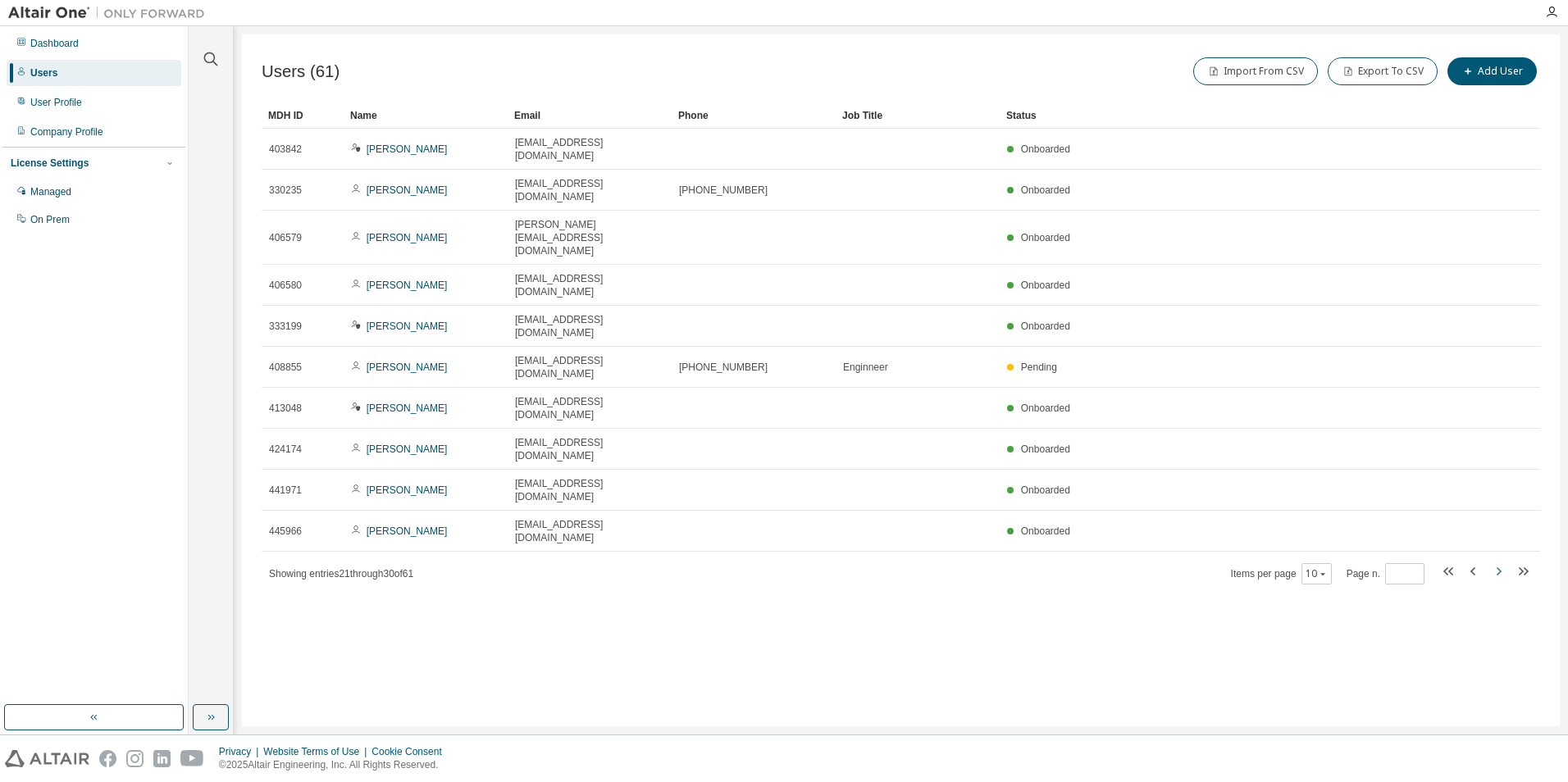
click at [1499, 567] on icon "button" at bounding box center [1498, 571] width 4 height 8
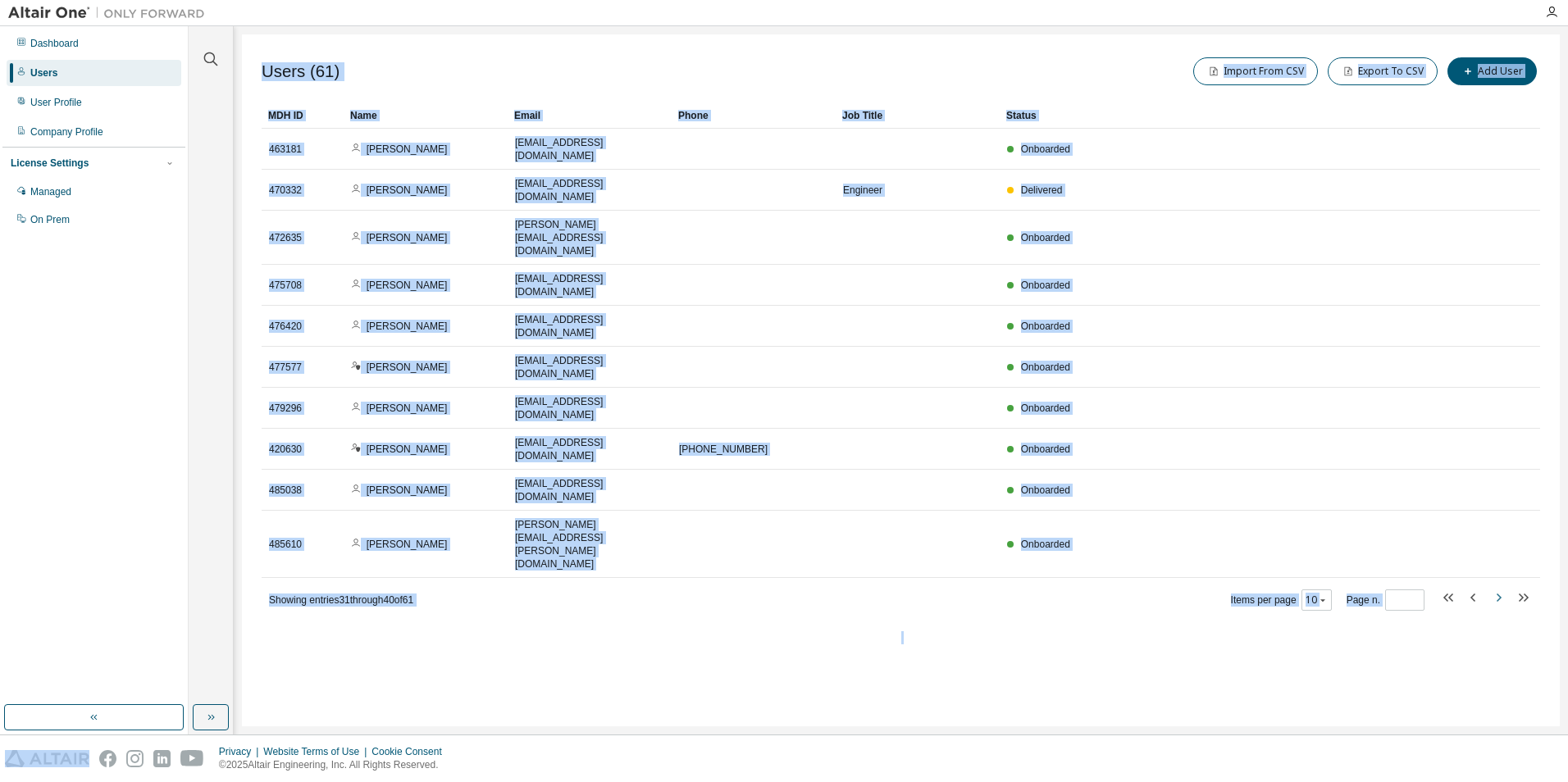
click at [1499, 593] on icon "button" at bounding box center [1498, 597] width 4 height 8
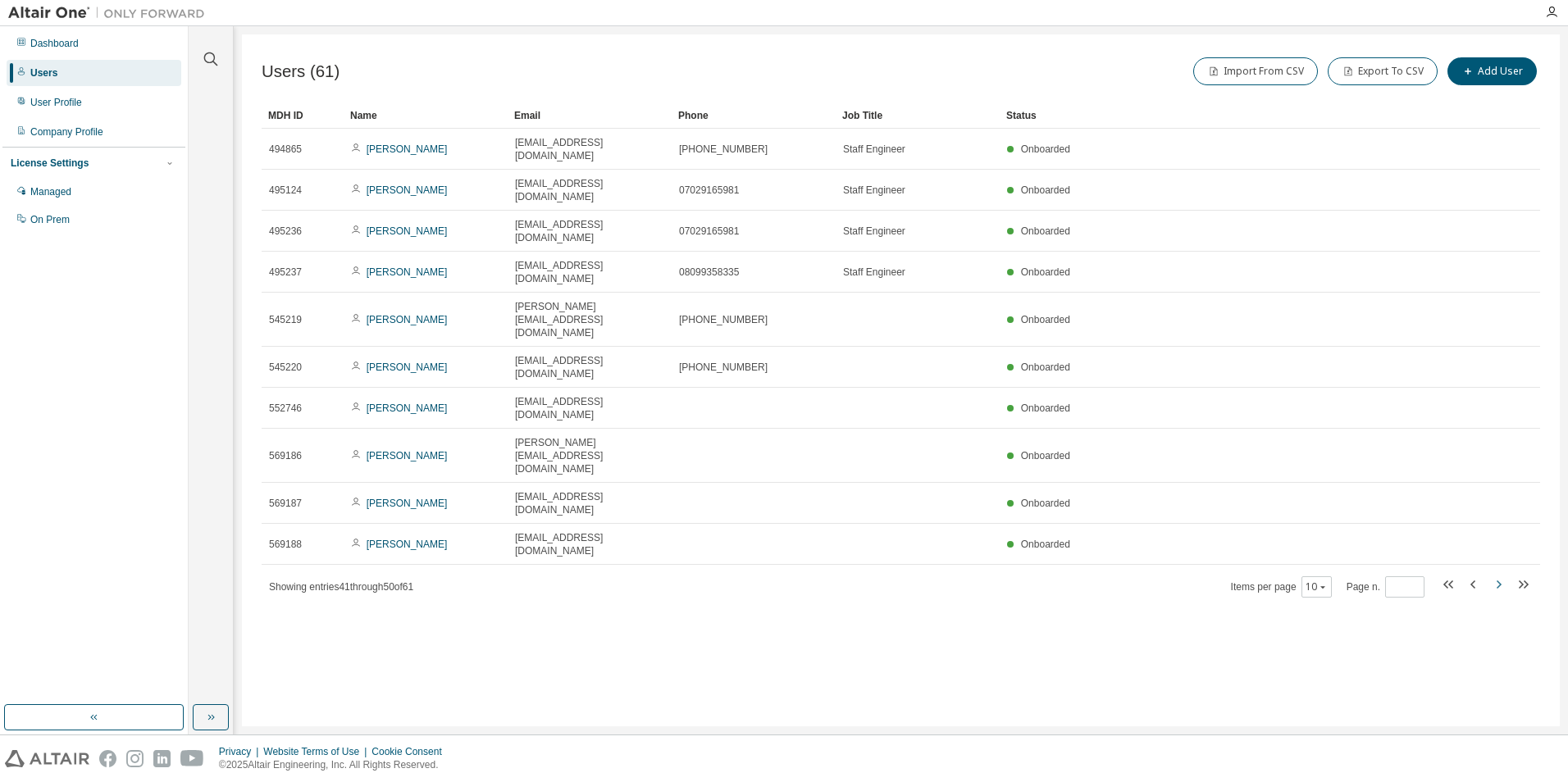
click at [1499, 581] on icon "button" at bounding box center [1498, 584] width 4 height 8
type input "*"
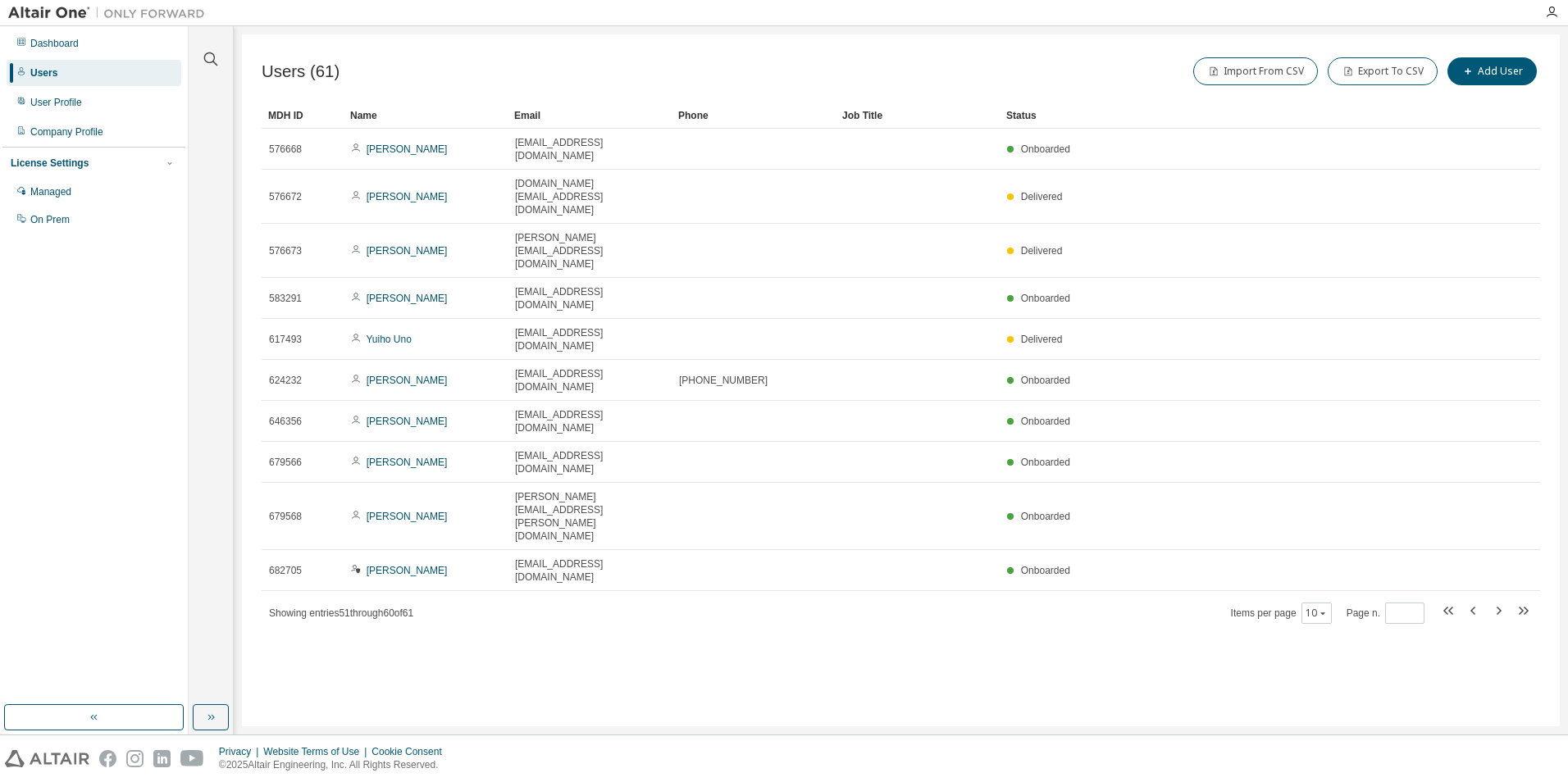
click at [333, 457] on div "Users (61) Import From CSV Export To CSV Add User Clear Load Save Save As Field…" at bounding box center [901, 380] width 1318 height 692
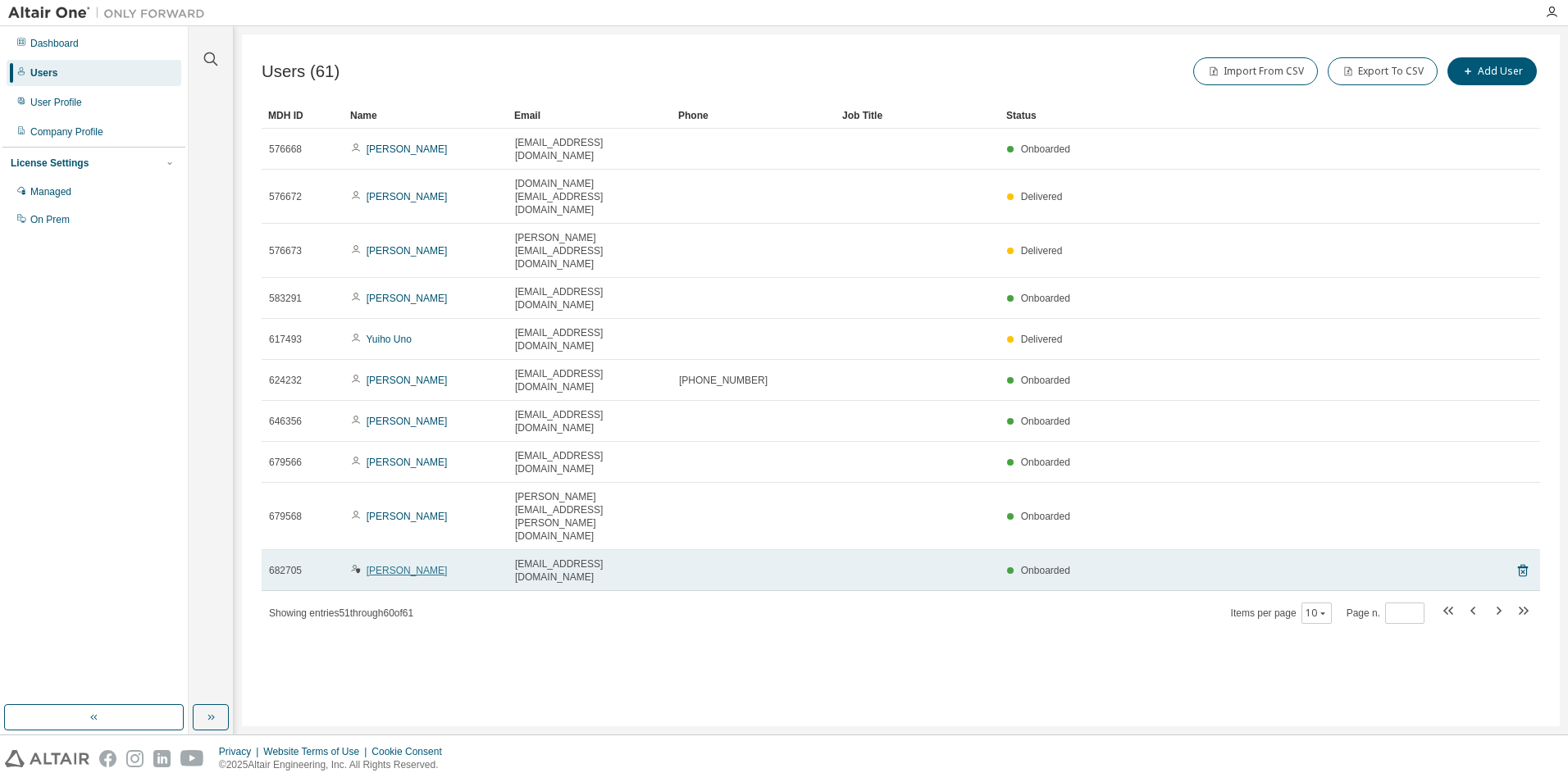
click at [381, 564] on link "[PERSON_NAME]" at bounding box center [407, 570] width 81 height 12
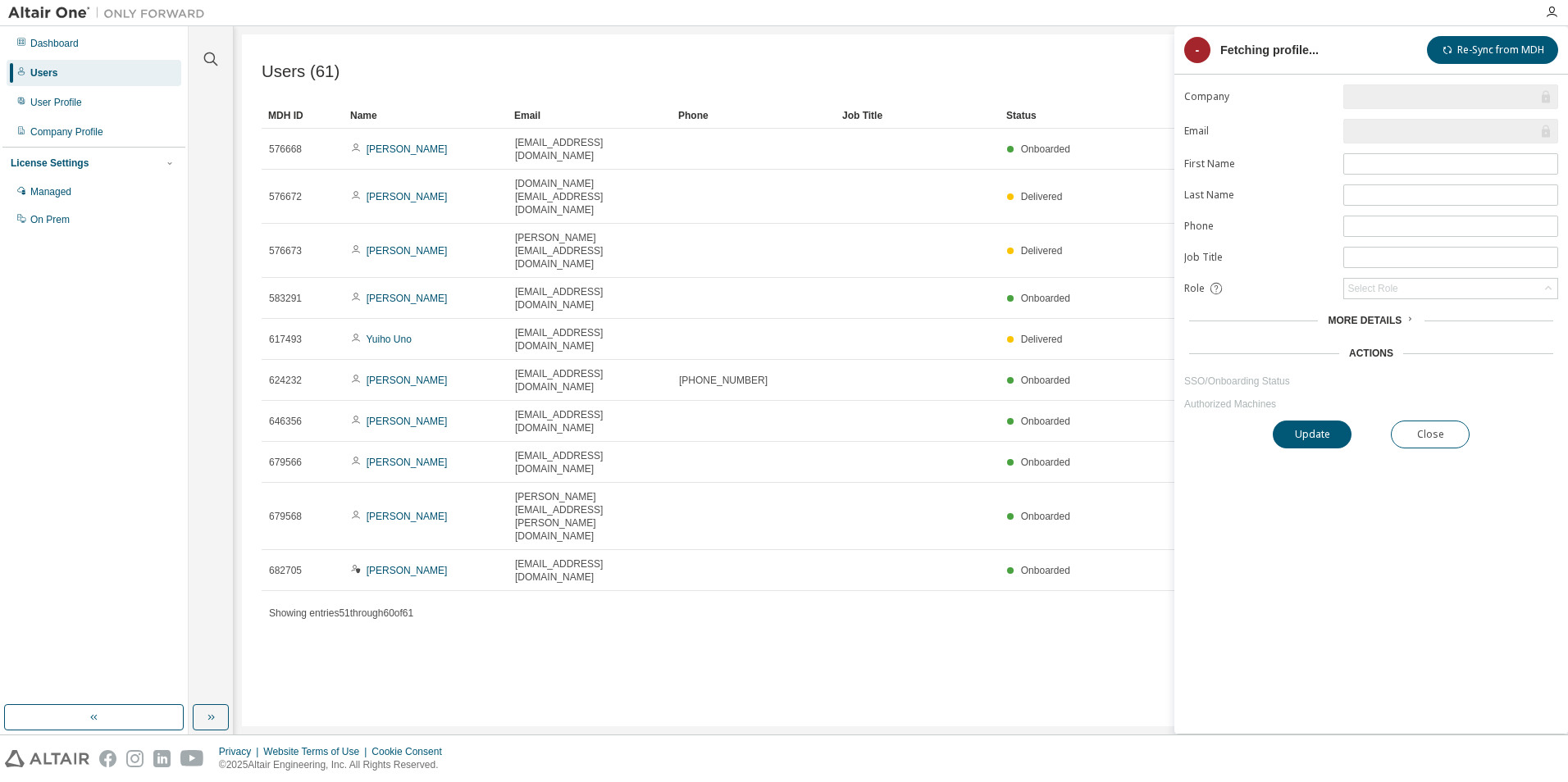
type input "*"
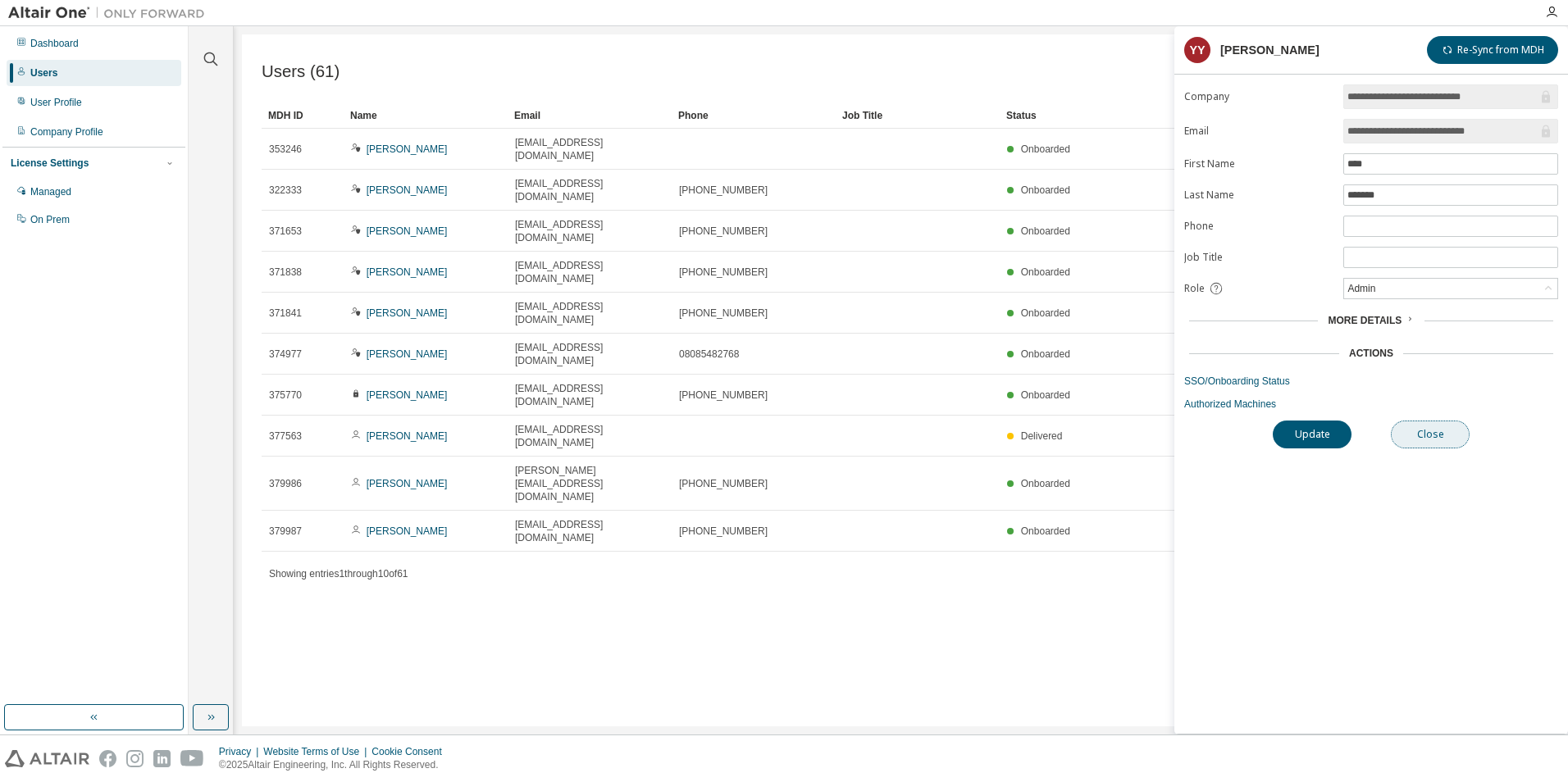
click at [1440, 438] on button "Close" at bounding box center [1430, 434] width 79 height 28
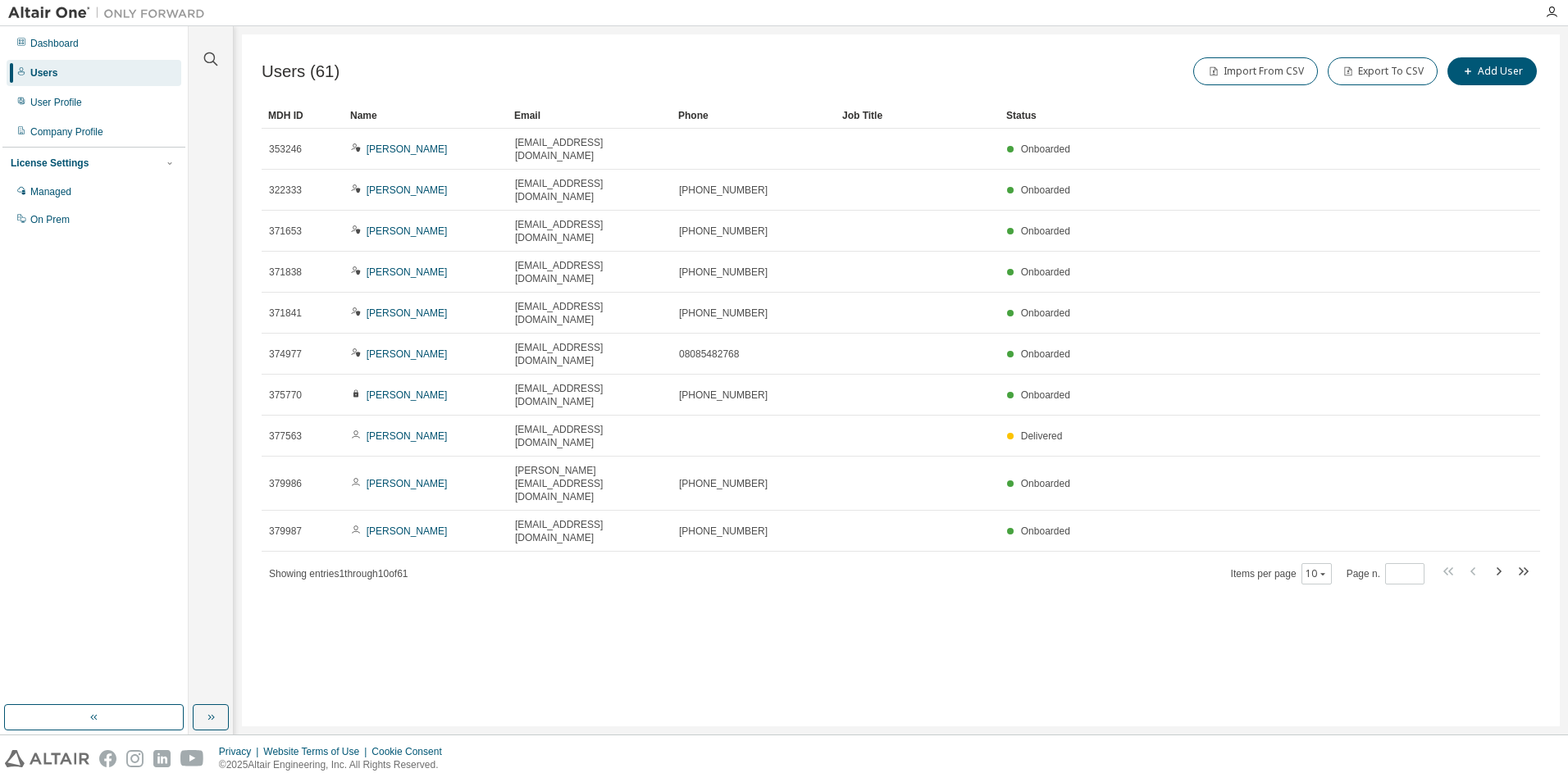
click at [1290, 592] on div "Users (61) Import From CSV Export To CSV Add User Clear Load Save Save As Field…" at bounding box center [901, 380] width 1318 height 692
click at [84, 45] on div "Dashboard" at bounding box center [94, 43] width 174 height 26
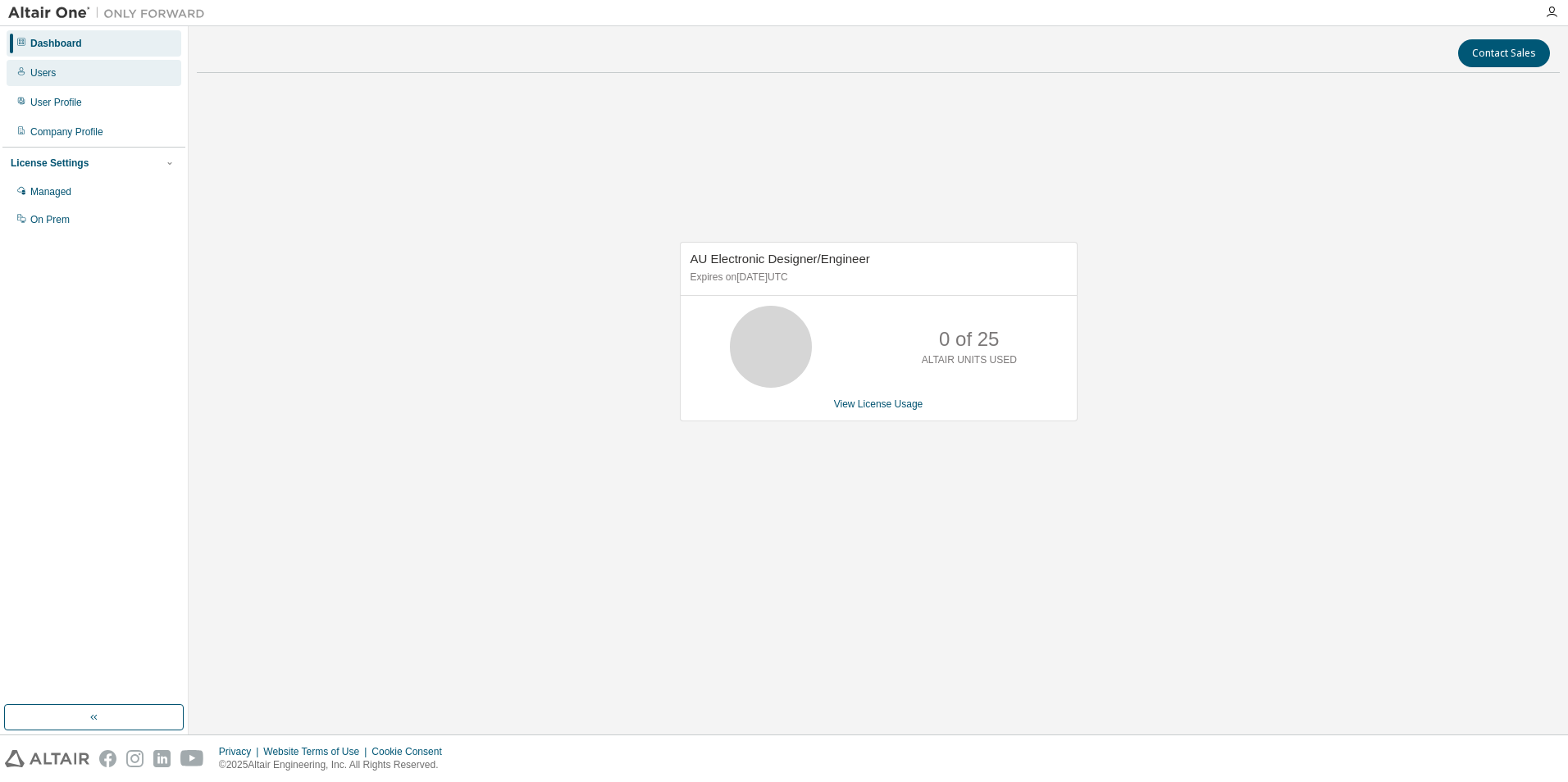
click at [49, 62] on div "Users" at bounding box center [94, 73] width 174 height 26
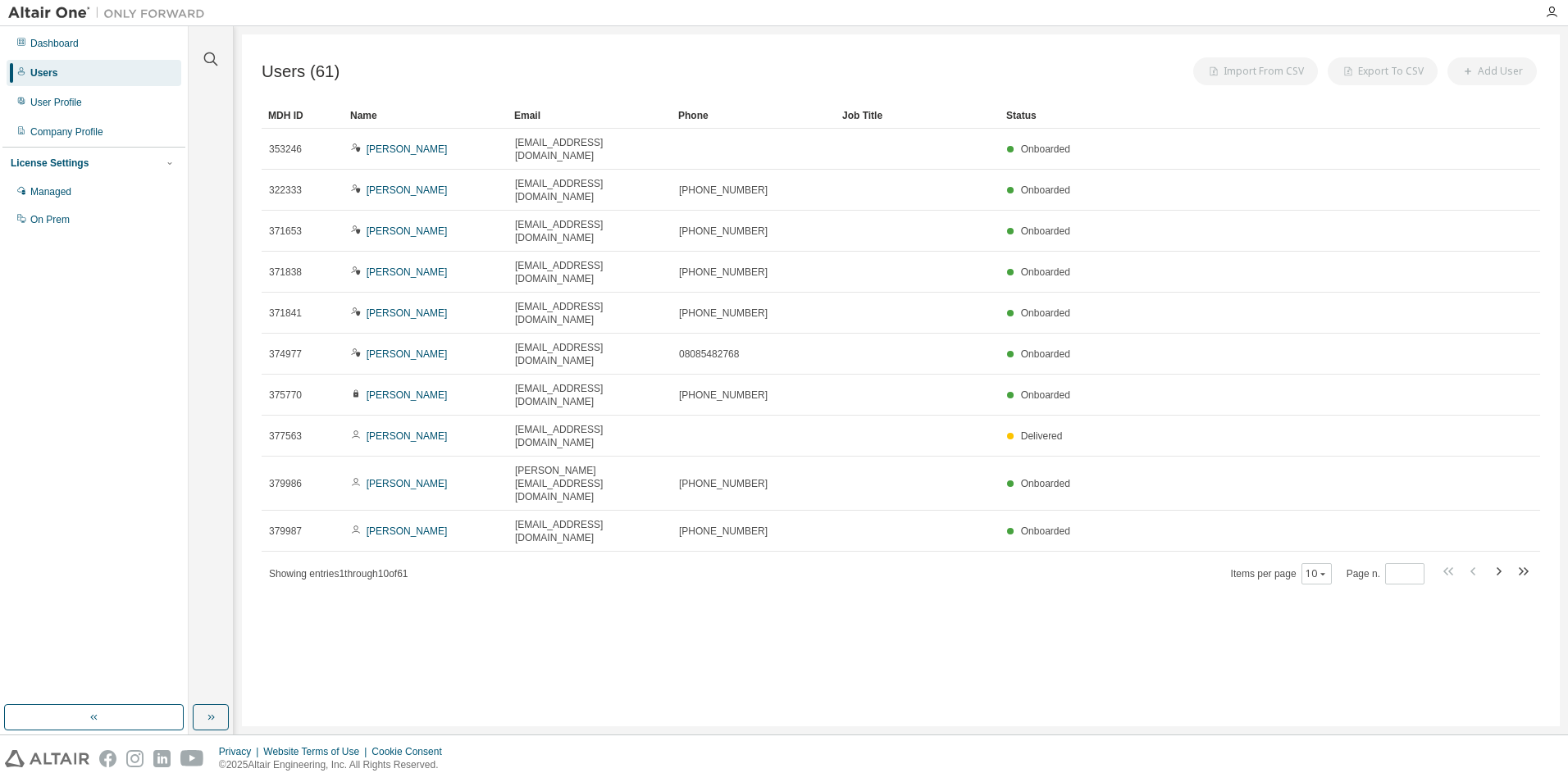
click at [425, 511] on div "Users (61) Import From CSV Export To CSV Add User Clear Load Save Save As Field…" at bounding box center [901, 380] width 1318 height 692
click at [1500, 562] on icon "button" at bounding box center [1498, 572] width 20 height 20
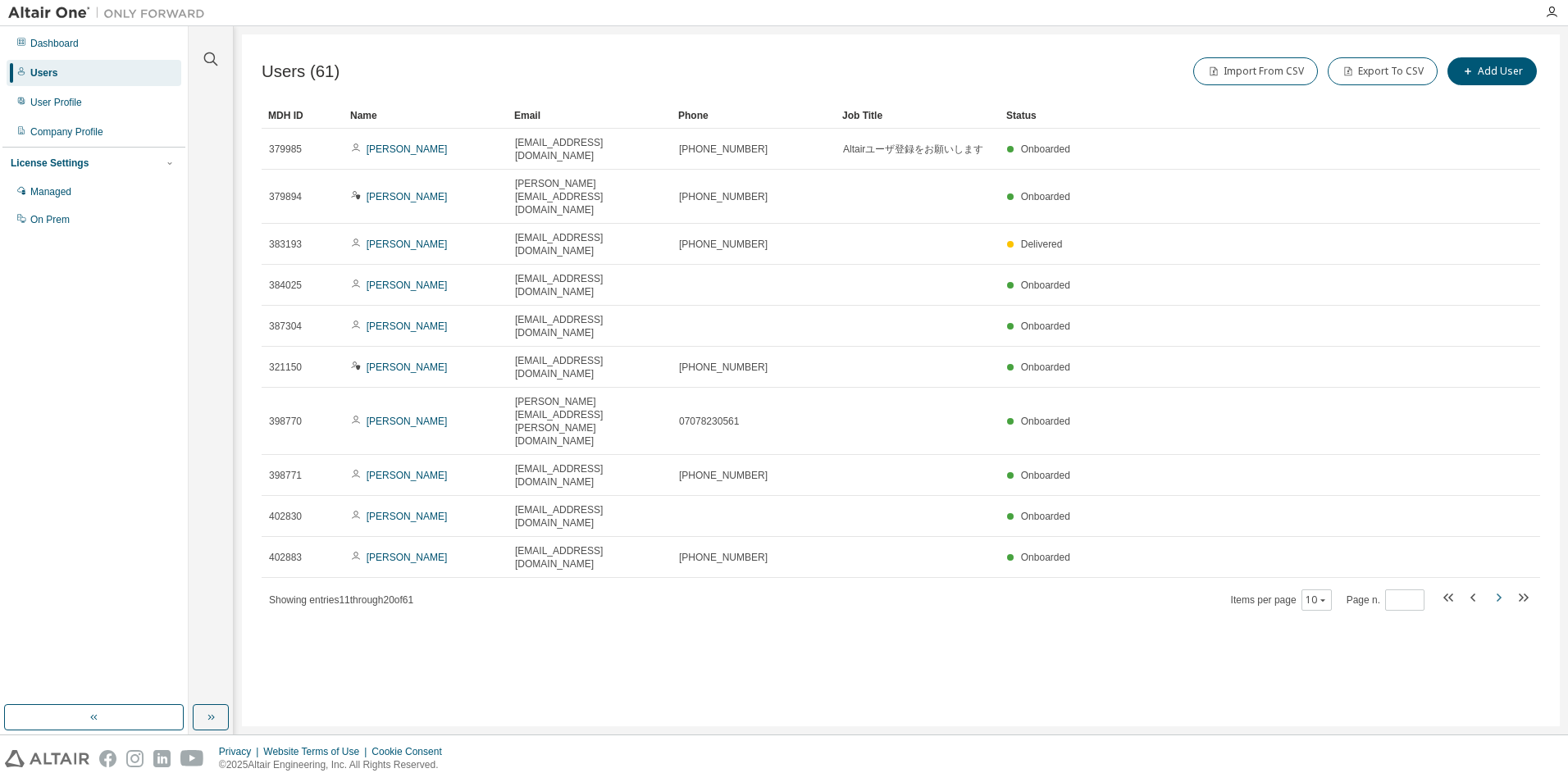
click at [1495, 588] on icon "button" at bounding box center [1498, 598] width 20 height 20
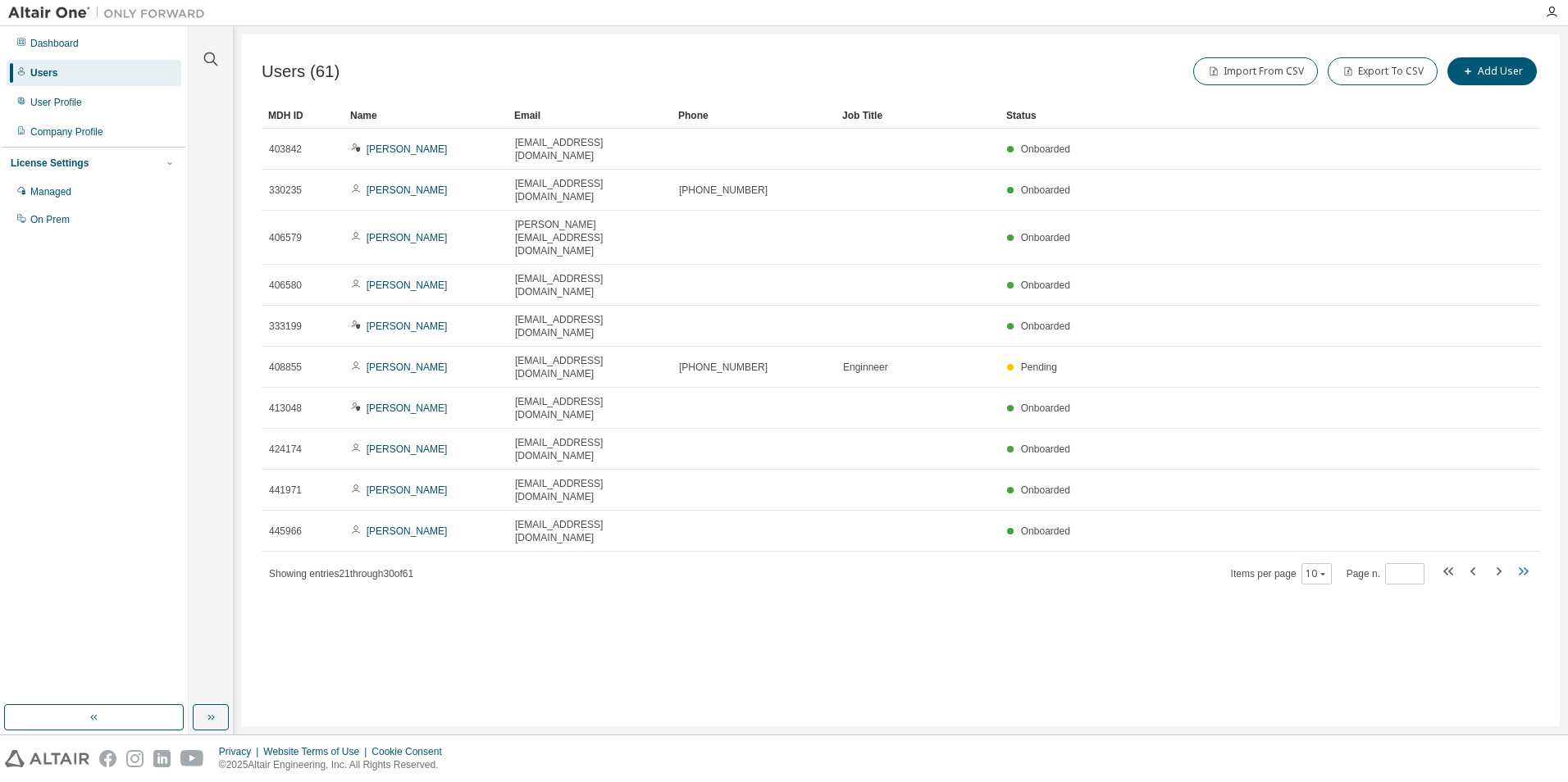
click at [1521, 567] on icon "button" at bounding box center [1520, 571] width 4 height 8
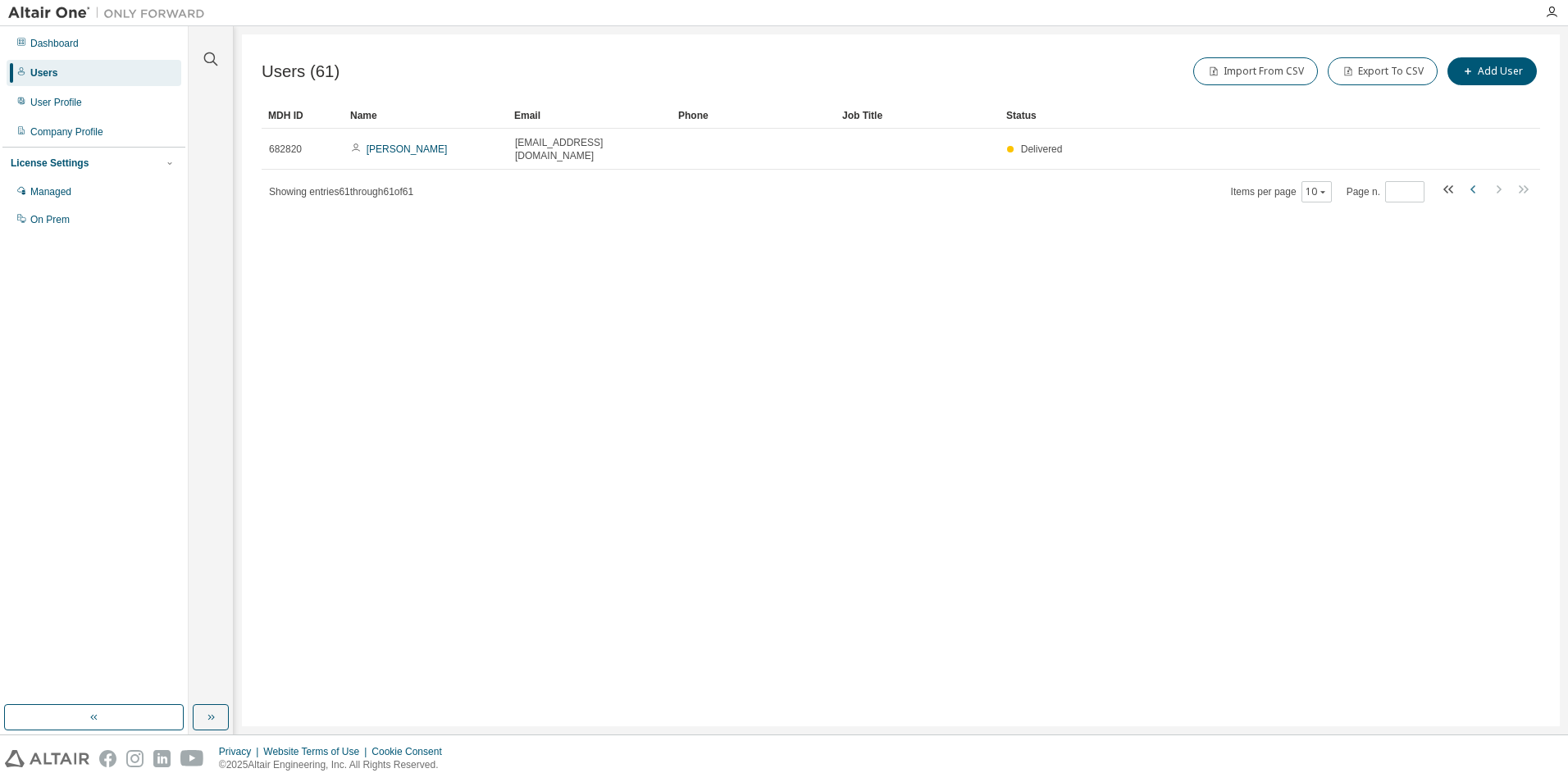
click at [1475, 181] on icon "button" at bounding box center [1474, 190] width 20 height 20
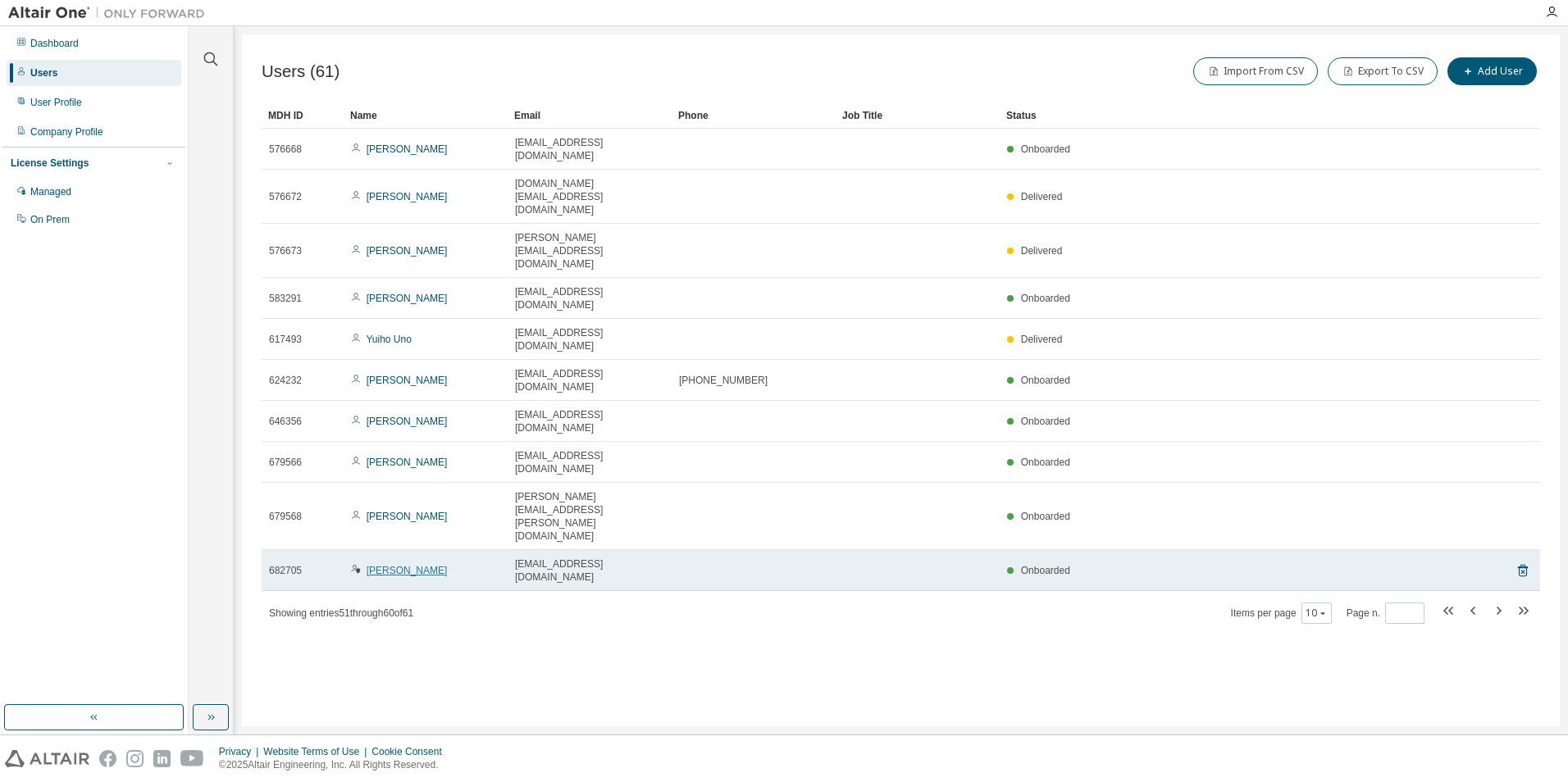
click at [405, 564] on link "[PERSON_NAME]" at bounding box center [407, 570] width 81 height 12
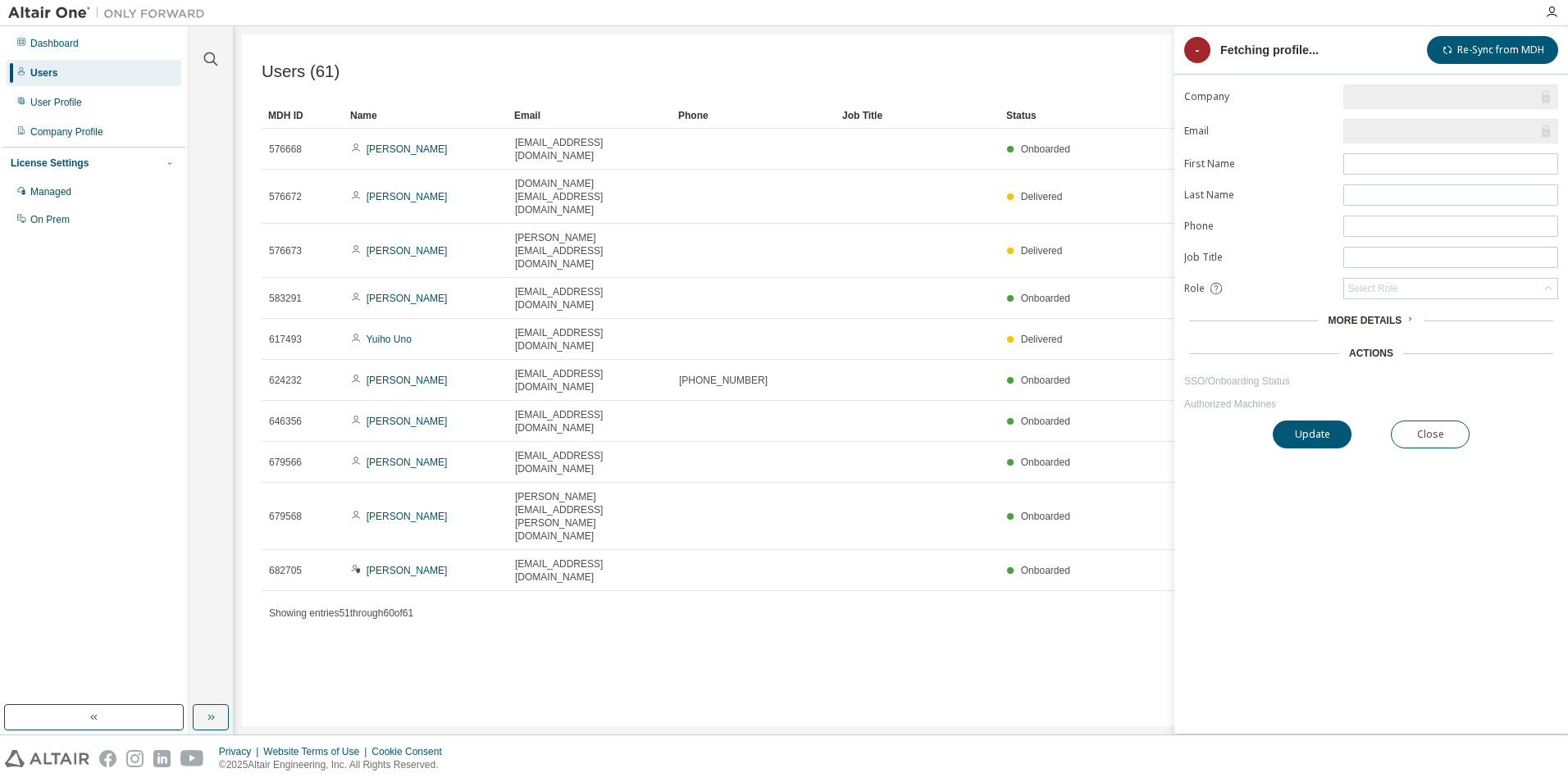
type input "*"
